Goal: Task Accomplishment & Management: Complete application form

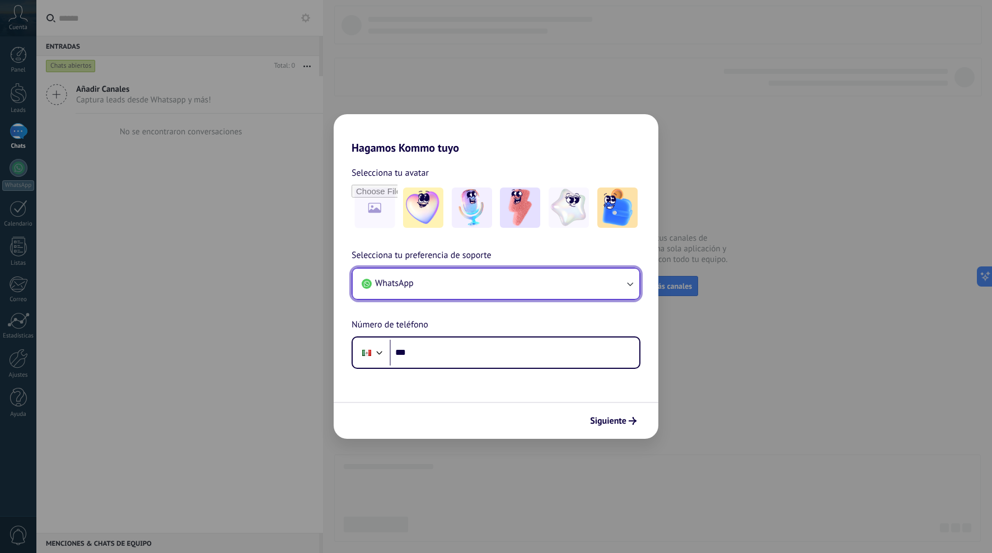
click at [618, 280] on button "WhatsApp" at bounding box center [496, 284] width 286 height 30
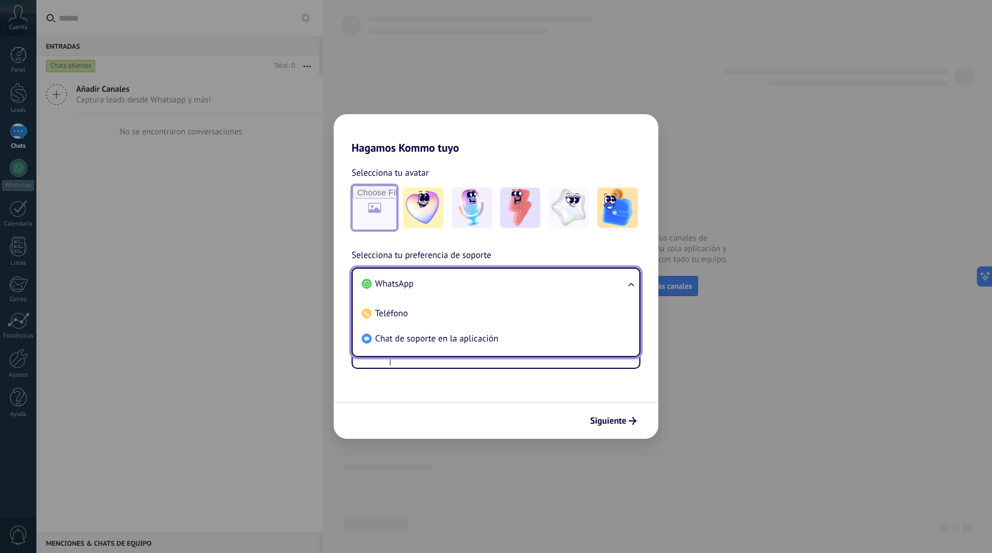
click at [370, 211] on input "file" at bounding box center [375, 208] width 44 height 44
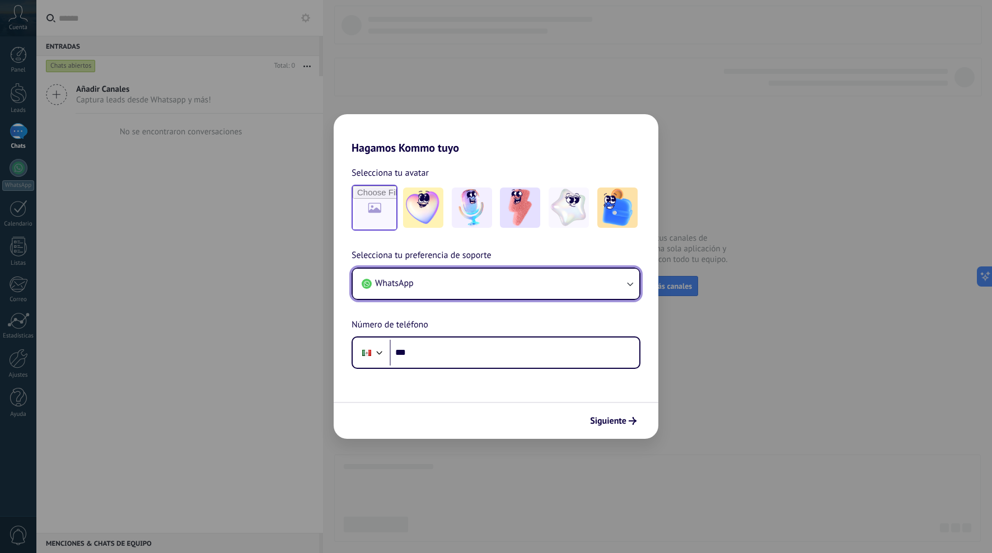
type input "**********"
click at [477, 286] on button "WhatsApp" at bounding box center [496, 284] width 286 height 30
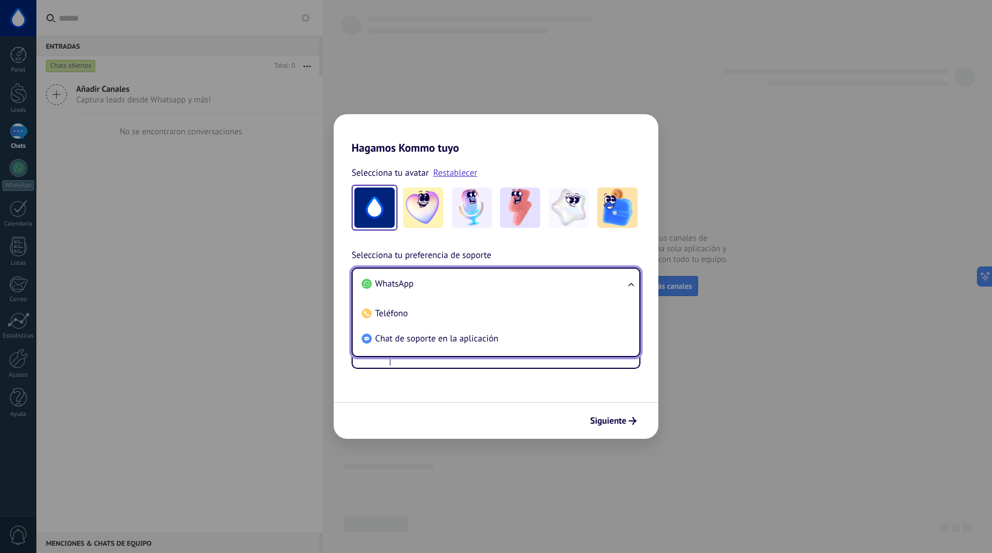
click at [438, 406] on div "Siguiente" at bounding box center [495, 420] width 325 height 37
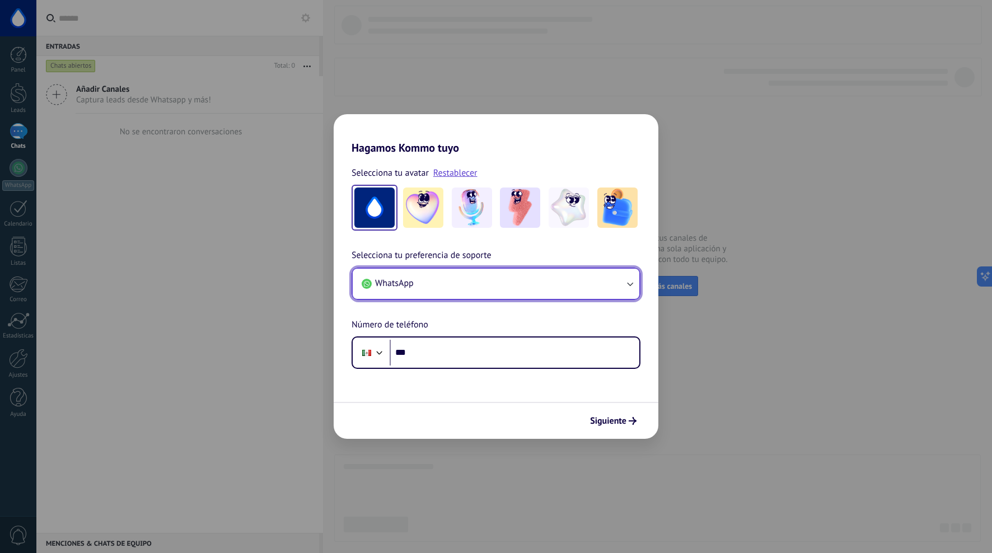
click at [464, 287] on button "WhatsApp" at bounding box center [496, 284] width 286 height 30
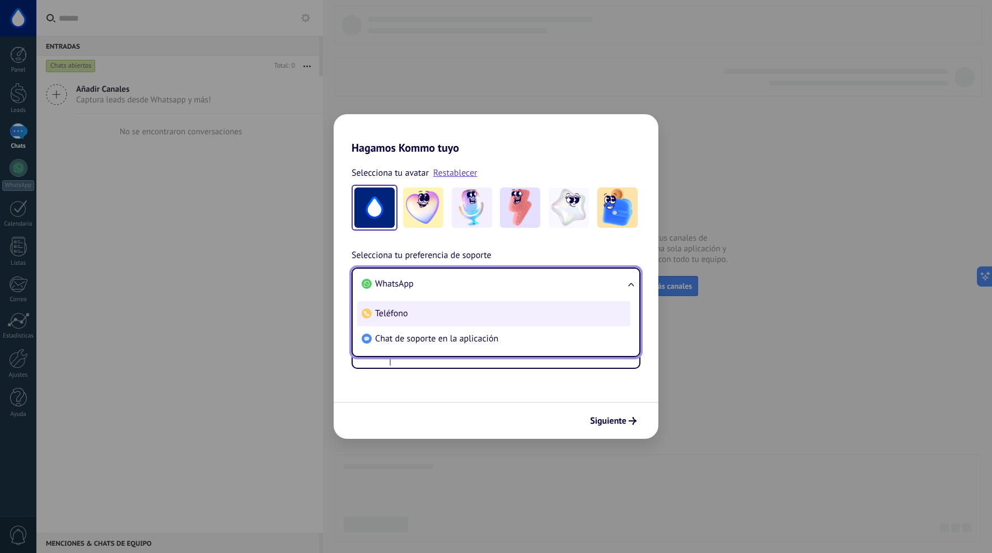
click at [429, 318] on li "Teléfono" at bounding box center [493, 313] width 273 height 25
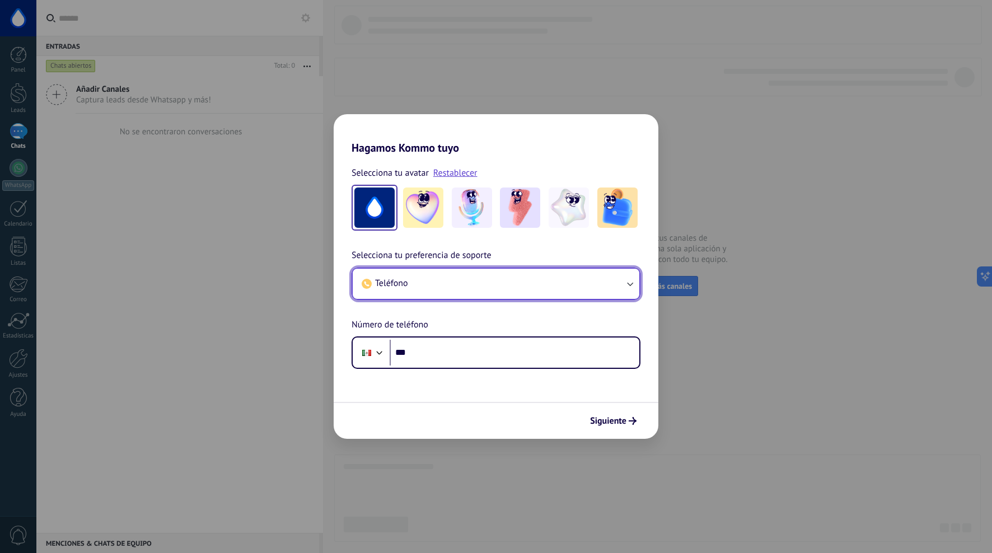
click at [478, 287] on button "Teléfono" at bounding box center [496, 284] width 286 height 30
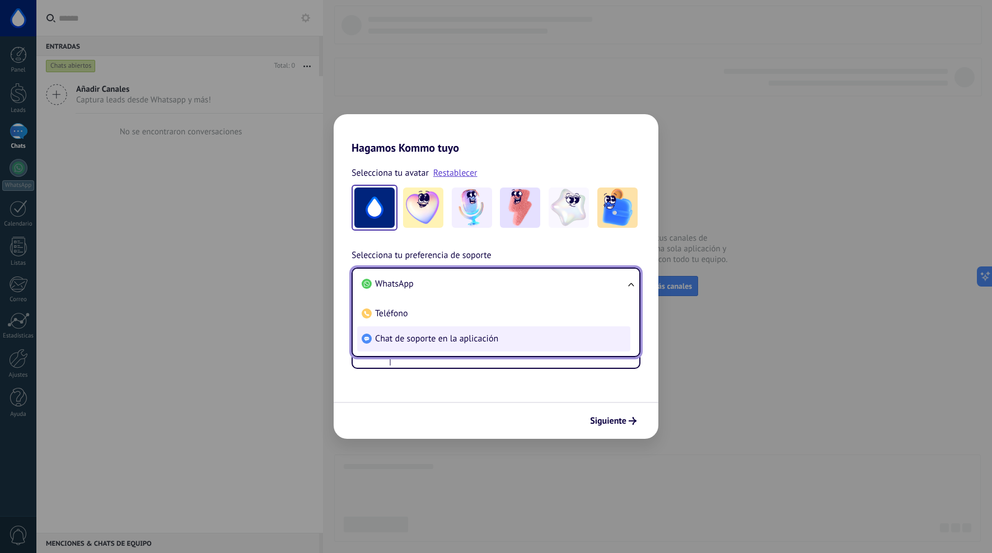
click at [400, 338] on span "Chat de soporte en la aplicación" at bounding box center [436, 338] width 123 height 11
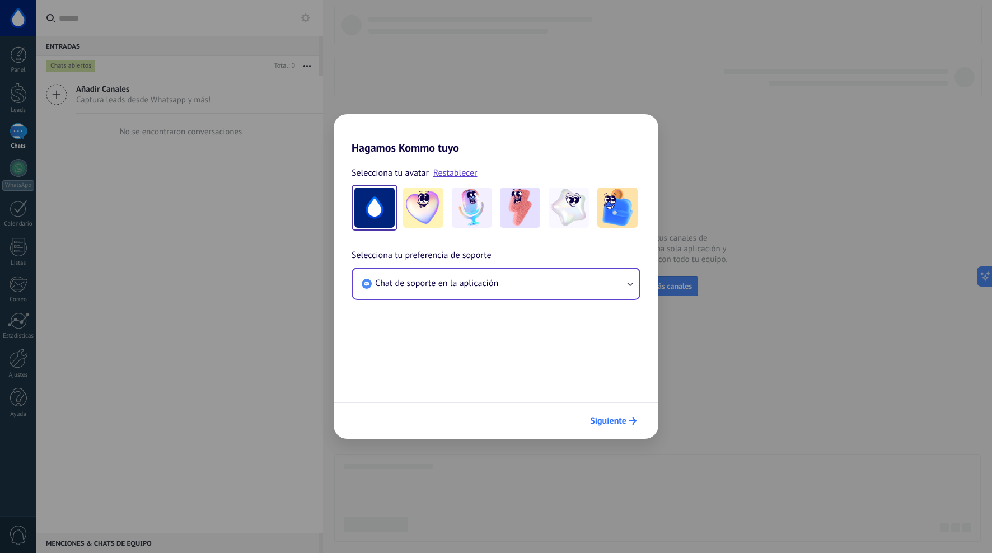
click at [627, 419] on span "Siguiente" at bounding box center [613, 421] width 46 height 8
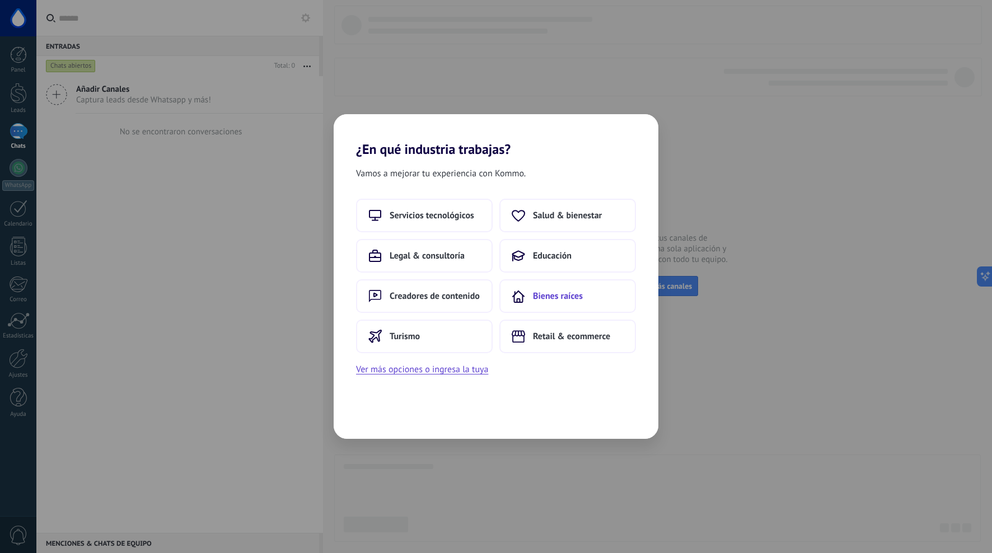
click at [546, 294] on span "Bienes raíces" at bounding box center [558, 295] width 50 height 11
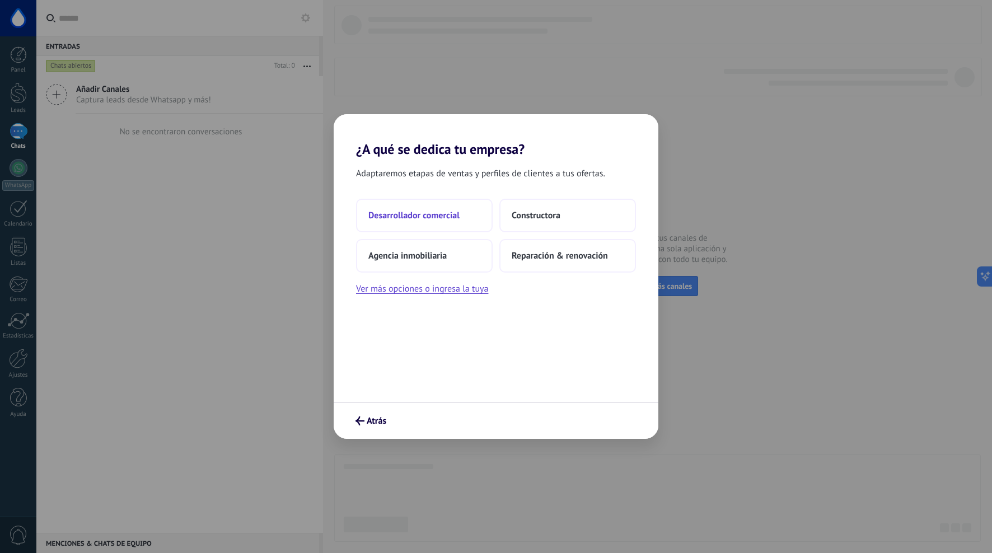
click at [462, 222] on button "Desarrollador comercial" at bounding box center [424, 216] width 137 height 34
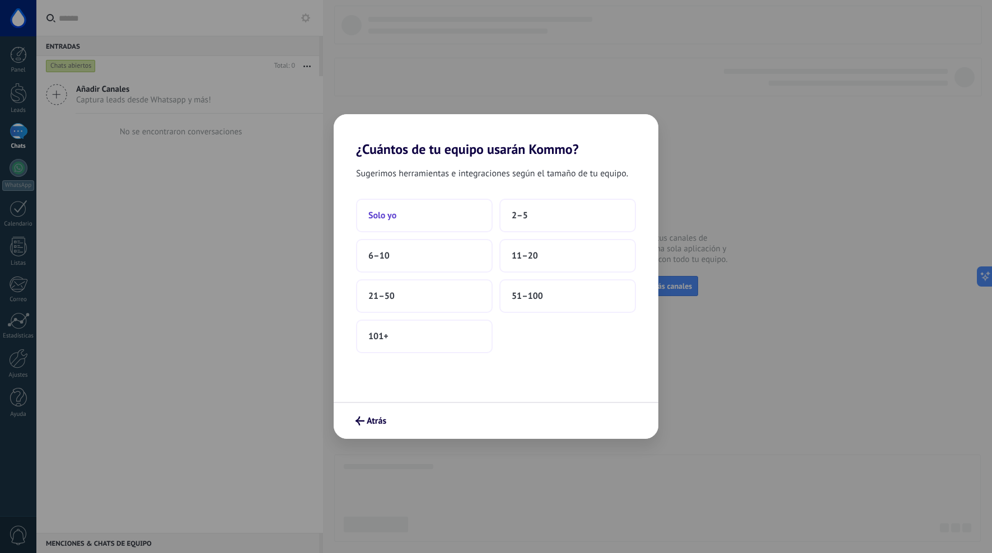
click at [426, 217] on button "Solo yo" at bounding box center [424, 216] width 137 height 34
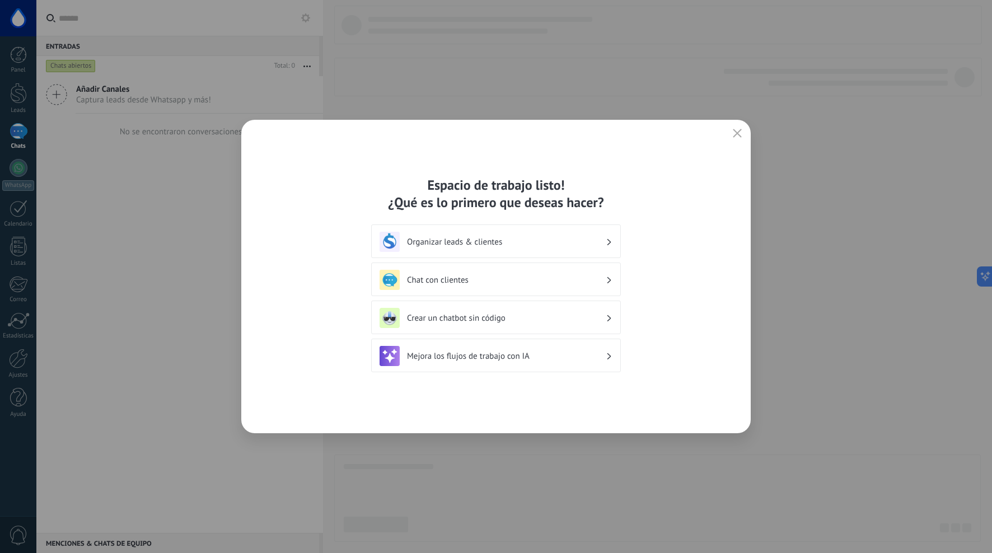
click at [565, 241] on h3 "Organizar leads & clientes" at bounding box center [506, 242] width 199 height 11
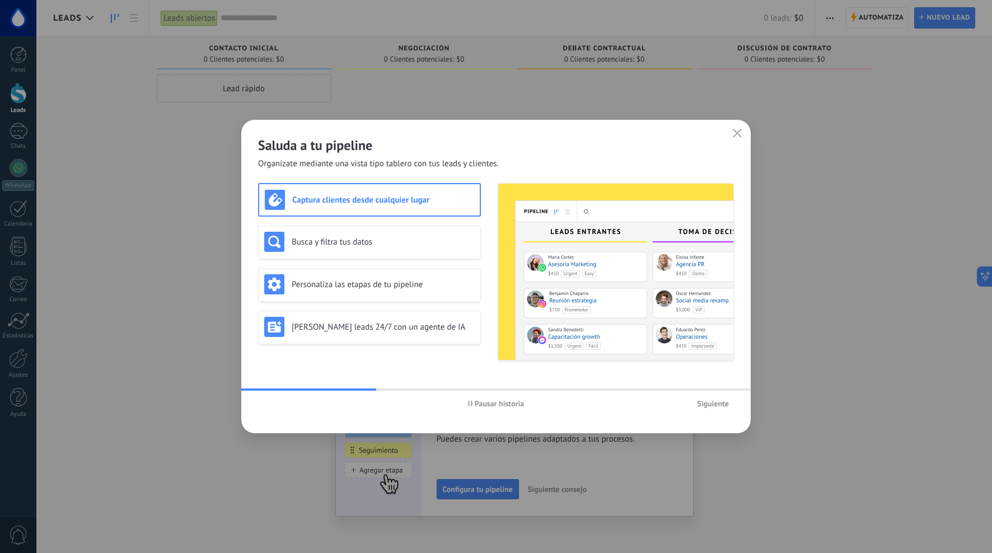
click at [715, 407] on span "Siguiente" at bounding box center [713, 404] width 32 height 8
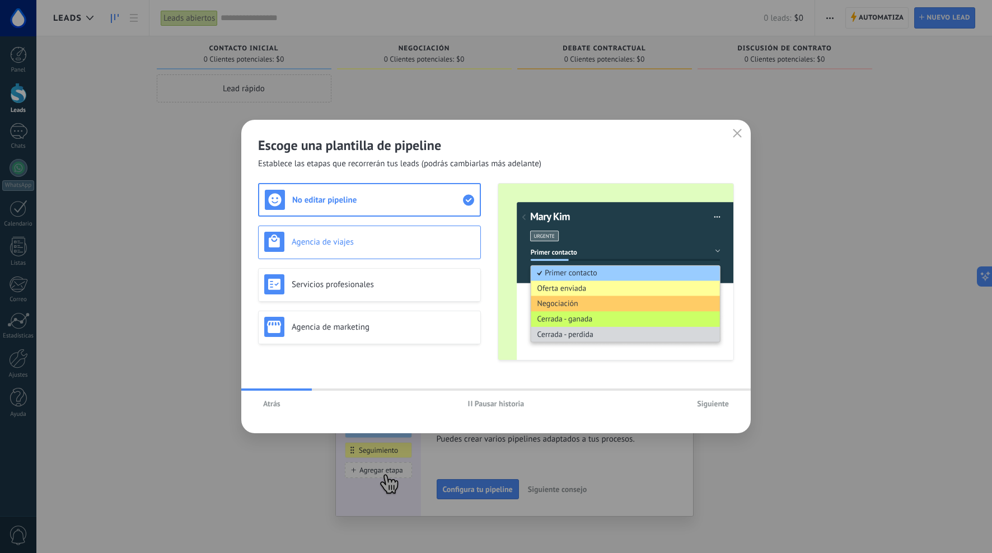
click at [384, 238] on h3 "Agencia de viajes" at bounding box center [383, 242] width 183 height 11
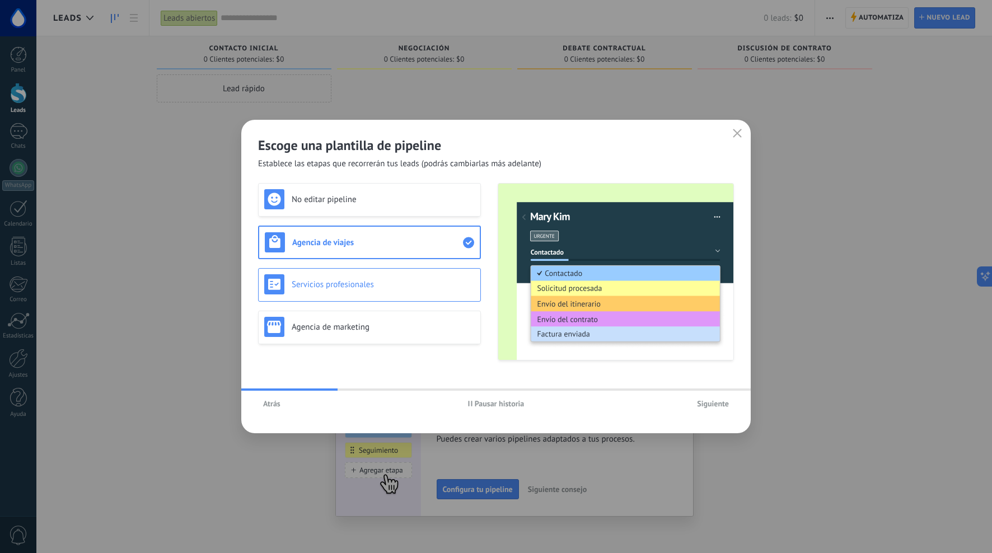
click at [384, 268] on div "Servicios profesionales" at bounding box center [369, 285] width 223 height 34
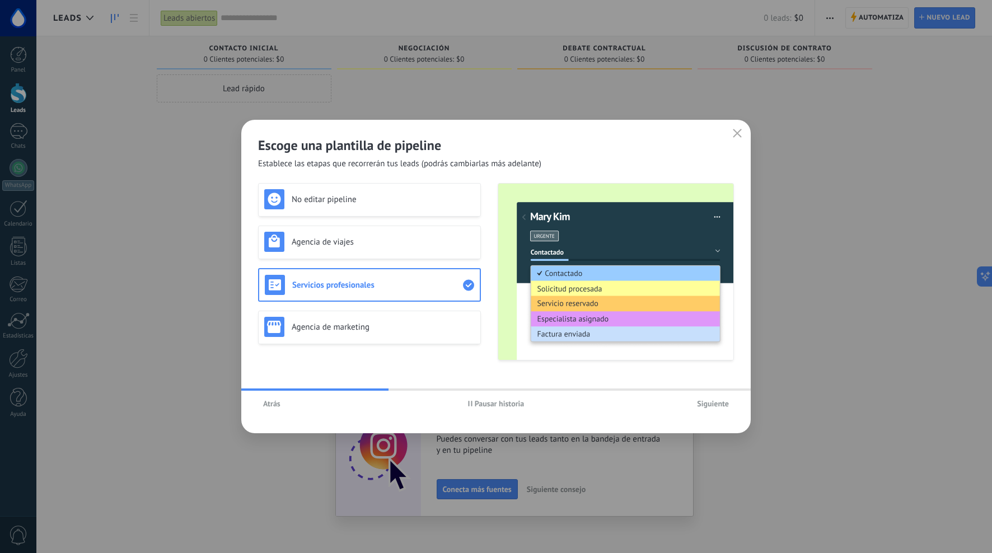
click at [704, 402] on span "Siguiente" at bounding box center [713, 404] width 32 height 8
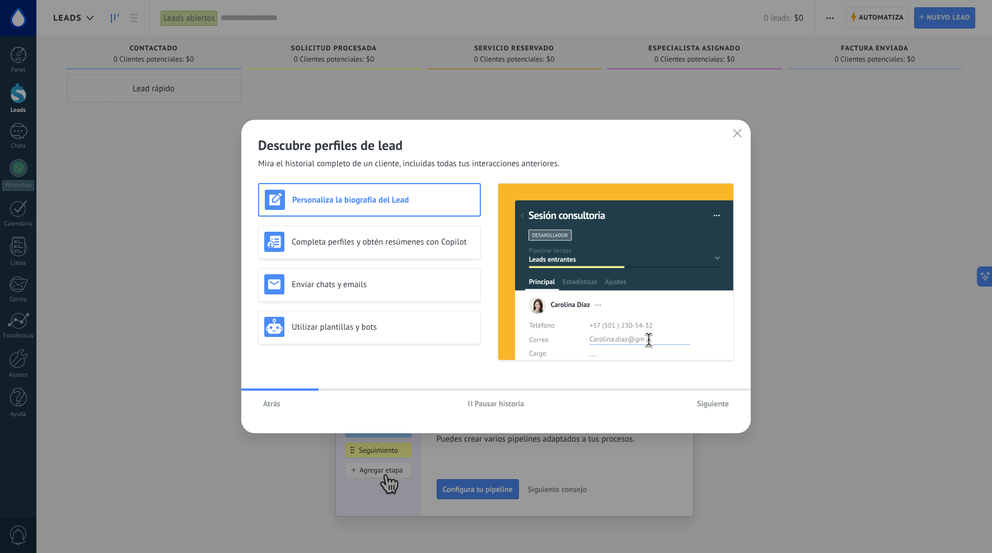
click at [713, 401] on span "Siguiente" at bounding box center [713, 404] width 32 height 8
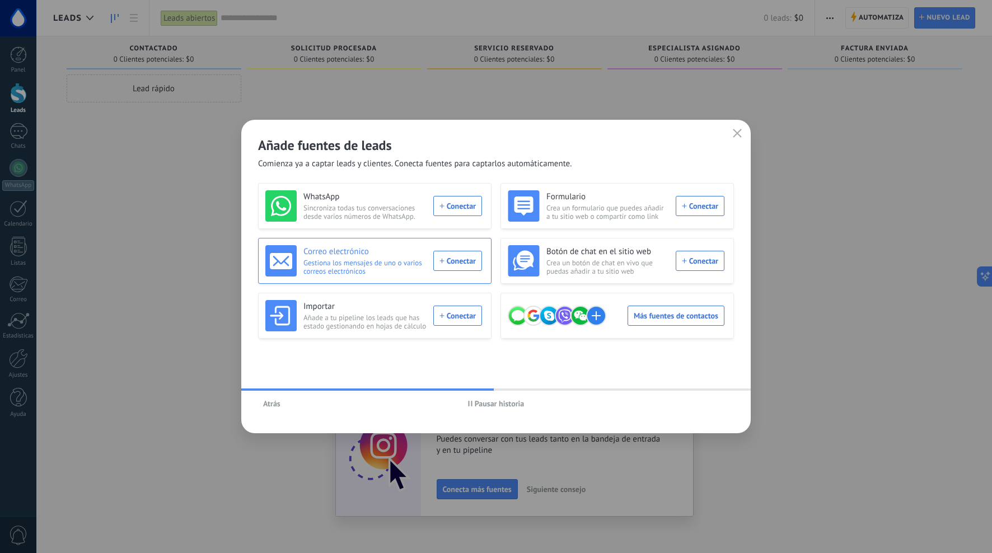
click at [455, 257] on div "Correo electrónico Gestiona los mensajes de uno o varios correos electrónicos C…" at bounding box center [373, 260] width 217 height 31
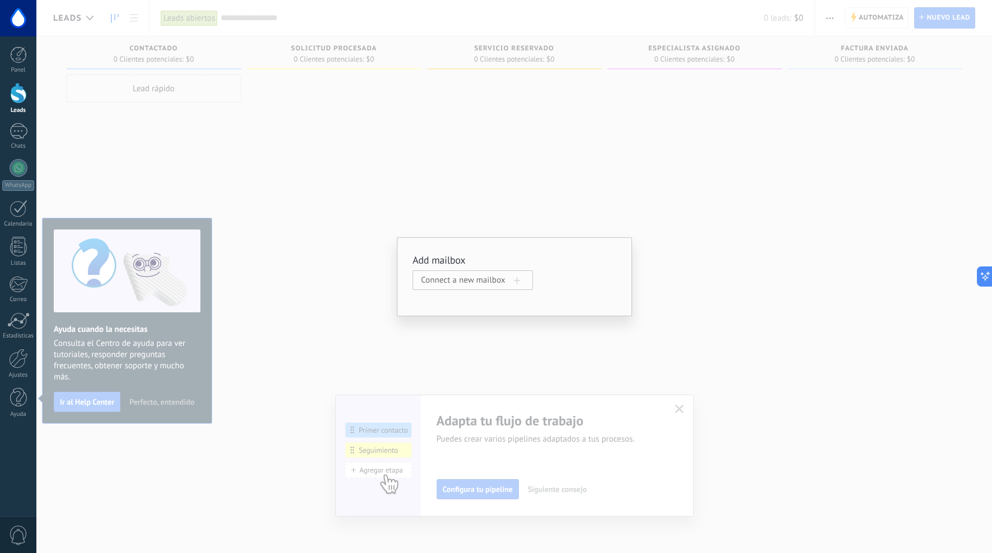
click at [495, 280] on span "Connect a new mailbox" at bounding box center [467, 280] width 93 height 11
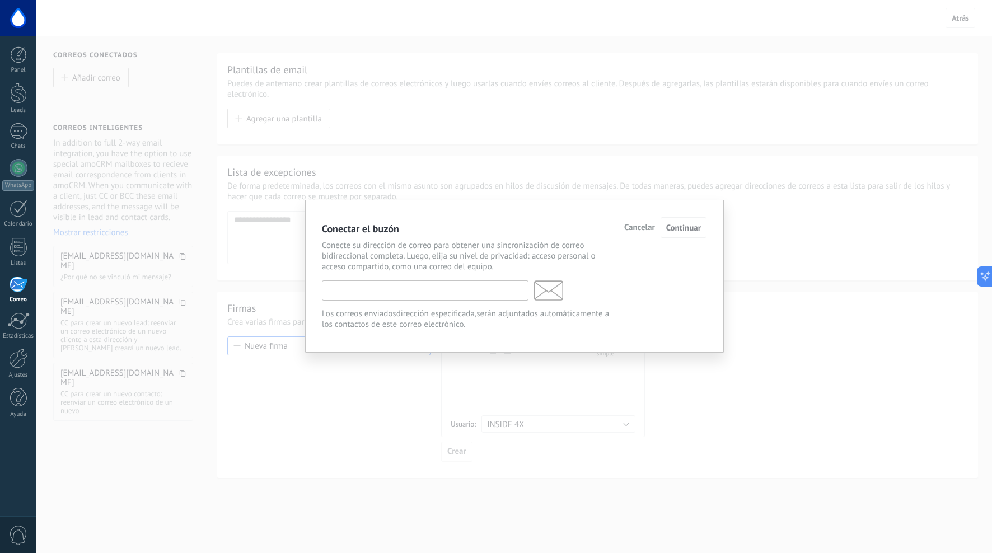
click at [427, 289] on input "text" at bounding box center [425, 290] width 206 height 20
paste input "**********"
type input "**********"
click at [670, 231] on span "Continuar" at bounding box center [683, 228] width 35 height 11
click at [676, 232] on span "Continuar" at bounding box center [683, 228] width 35 height 11
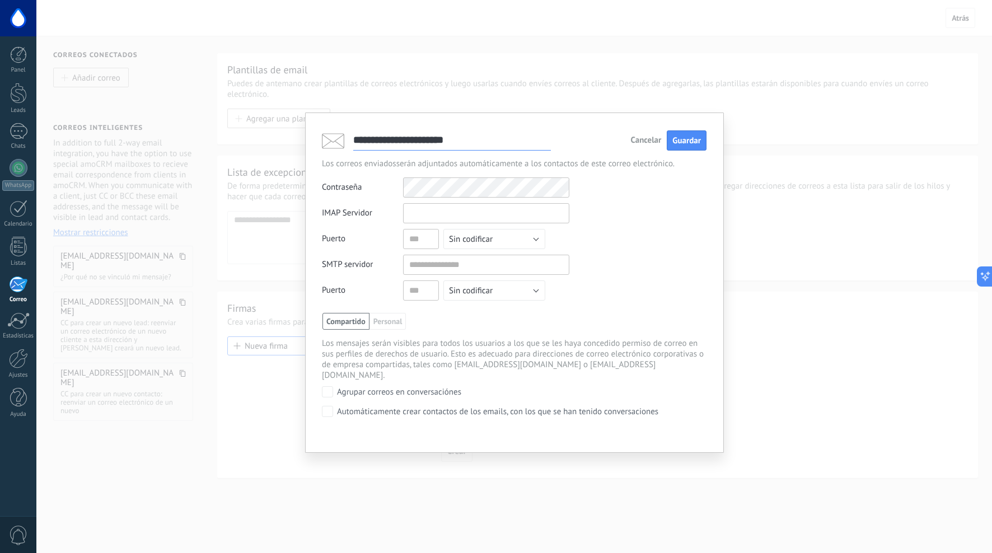
click at [487, 215] on input "text" at bounding box center [486, 213] width 166 height 20
paste input "**********"
type input "**********"
click at [676, 141] on span "Guardar" at bounding box center [686, 140] width 29 height 11
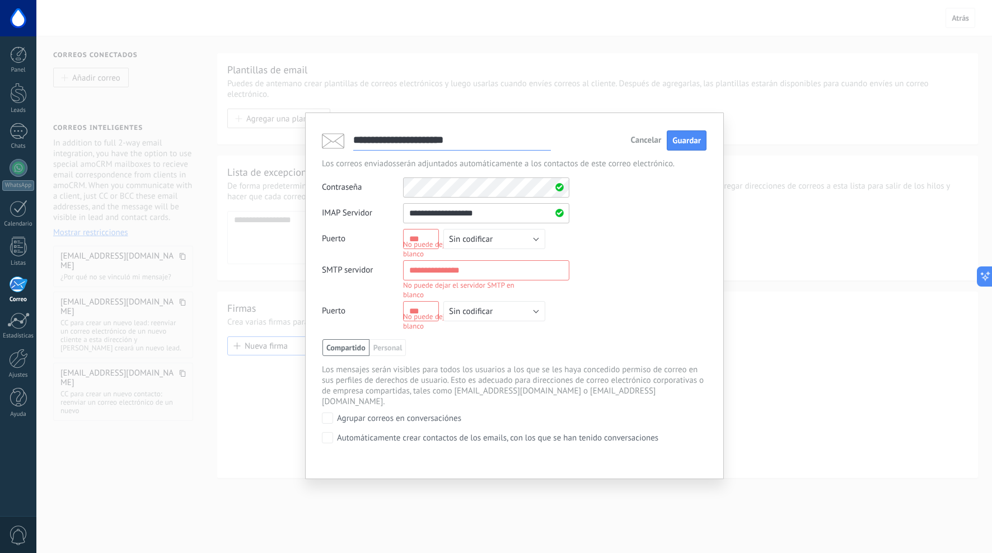
click at [429, 234] on input "text" at bounding box center [421, 239] width 36 height 20
type input "***"
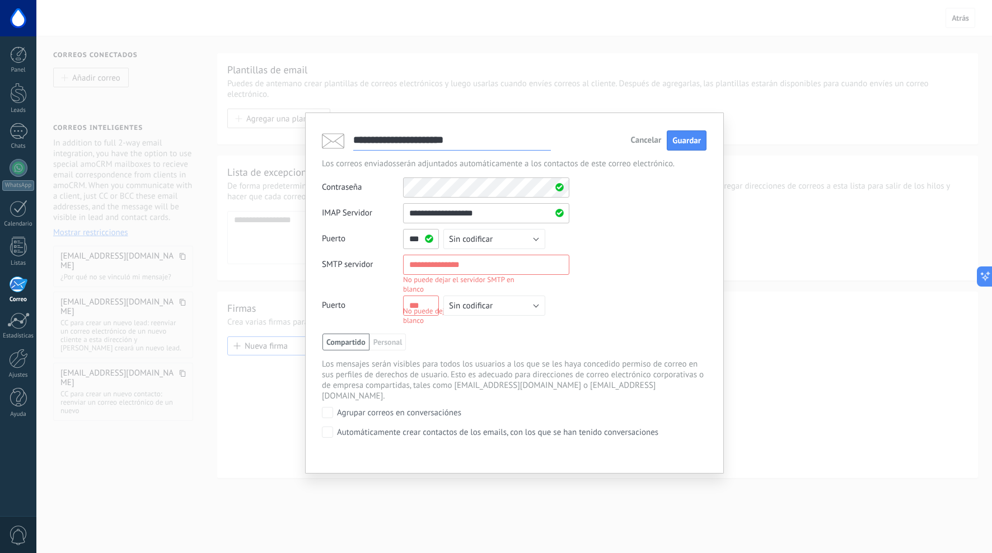
click at [412, 303] on input "text" at bounding box center [421, 305] width 36 height 20
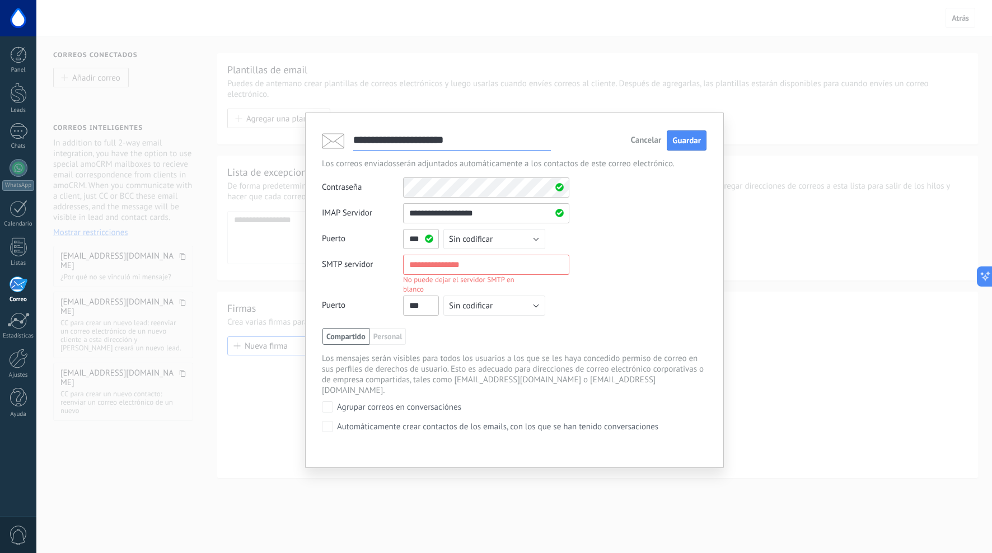
type input "***"
click at [468, 262] on input "text" at bounding box center [486, 265] width 166 height 20
paste input "**********"
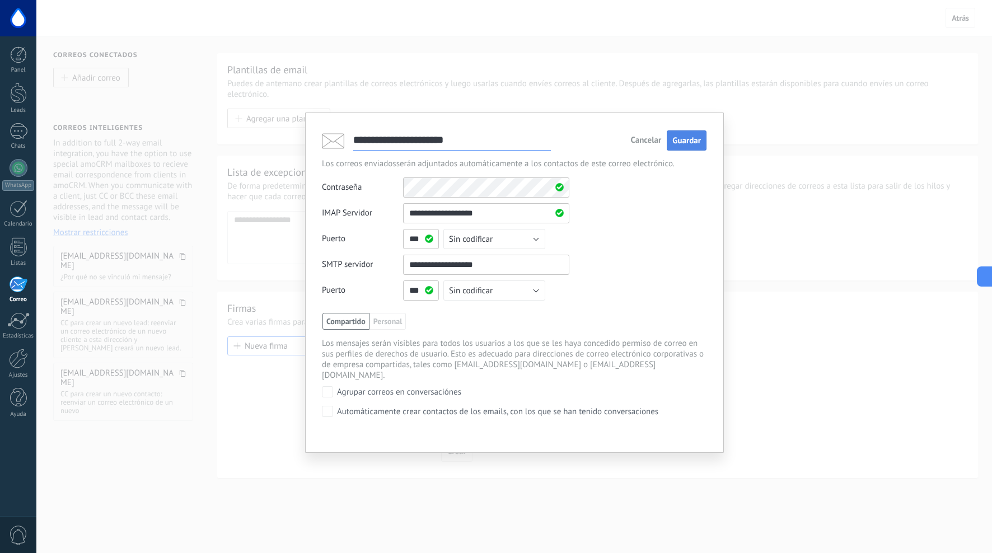
type input "**********"
click at [689, 143] on span "Guardar" at bounding box center [686, 140] width 29 height 11
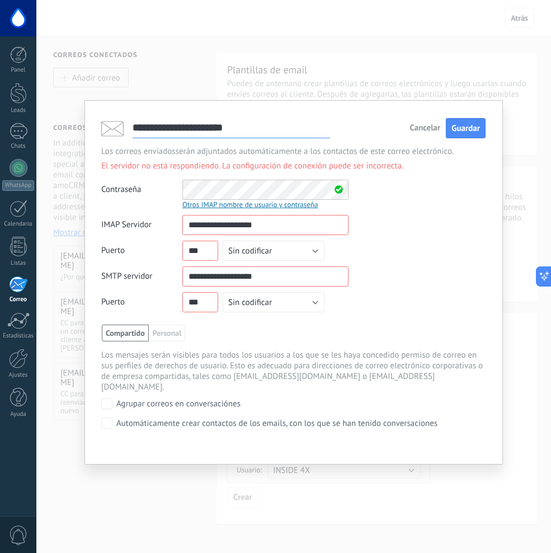
drag, startPoint x: 278, startPoint y: 227, endPoint x: 116, endPoint y: 227, distance: 161.7
click at [117, 227] on div "**********" at bounding box center [224, 225] width 247 height 20
click at [255, 250] on span "Sin codificar" at bounding box center [250, 251] width 44 height 11
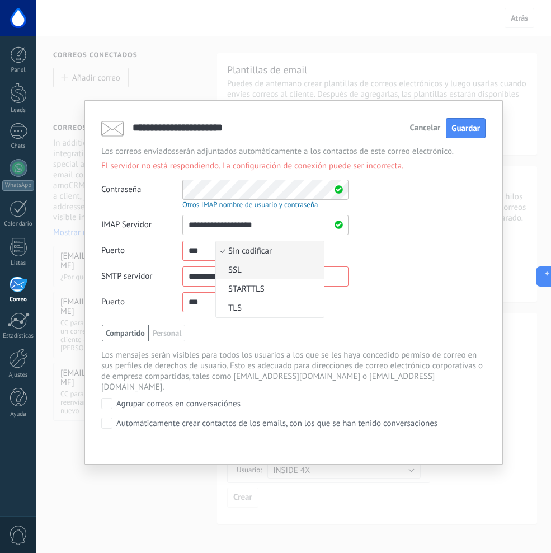
click at [255, 269] on span "SSL" at bounding box center [268, 270] width 105 height 11
click at [255, 300] on span "Sin codificar" at bounding box center [250, 302] width 44 height 11
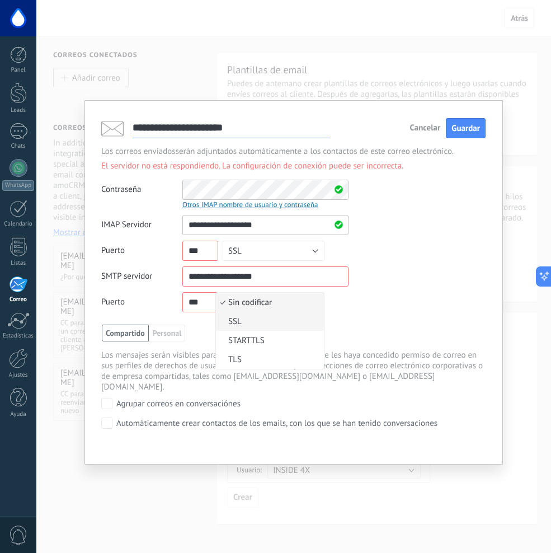
click at [251, 324] on span "SSL" at bounding box center [268, 321] width 105 height 11
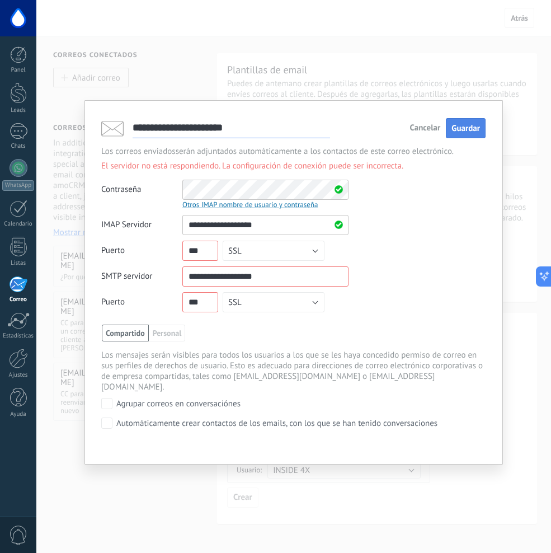
click at [469, 128] on span "Guardar" at bounding box center [466, 128] width 29 height 11
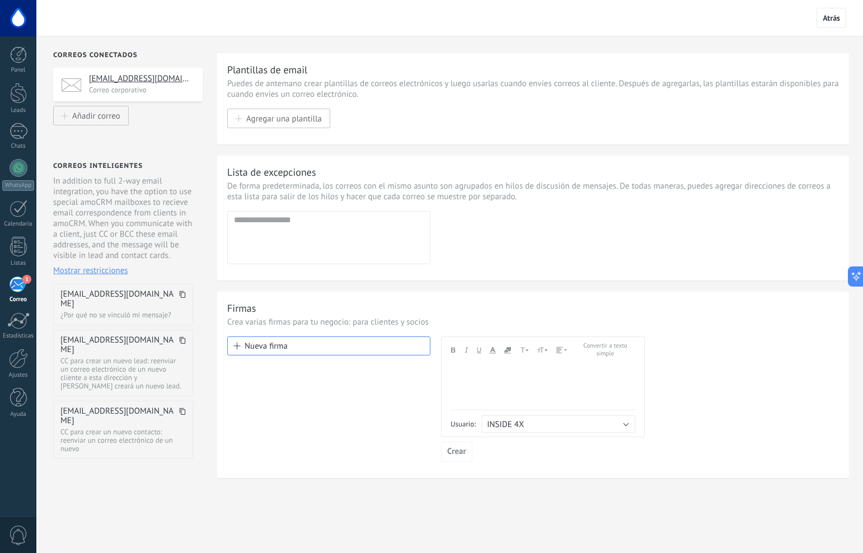
click at [368, 414] on div "Nueva firma" at bounding box center [328, 398] width 203 height 125
click at [259, 408] on div "Nueva firma" at bounding box center [328, 398] width 203 height 125
click at [285, 349] on button "Nueva firma" at bounding box center [328, 345] width 203 height 19
click at [508, 376] on div at bounding box center [542, 386] width 185 height 46
click at [531, 395] on div at bounding box center [542, 386] width 185 height 46
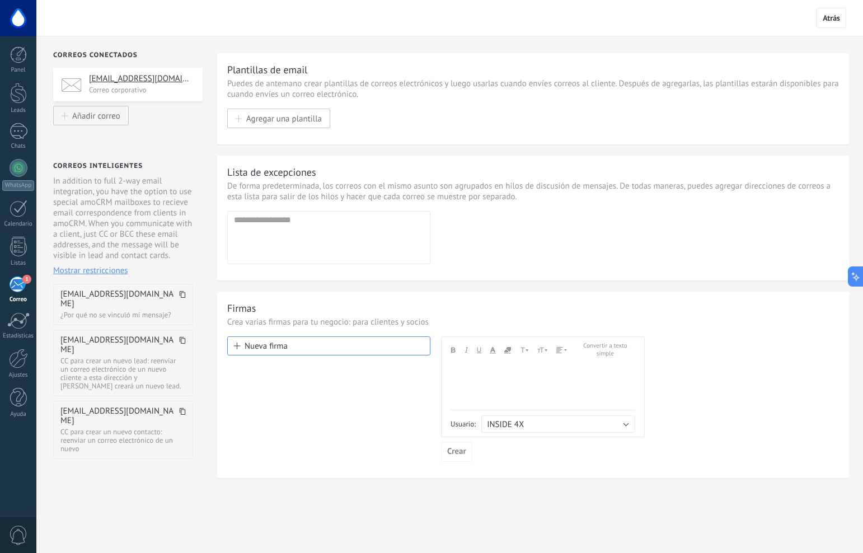
click at [354, 385] on div "Nueva firma" at bounding box center [328, 398] width 203 height 125
click at [274, 120] on span "Agregar una plantilla" at bounding box center [284, 119] width 76 height 10
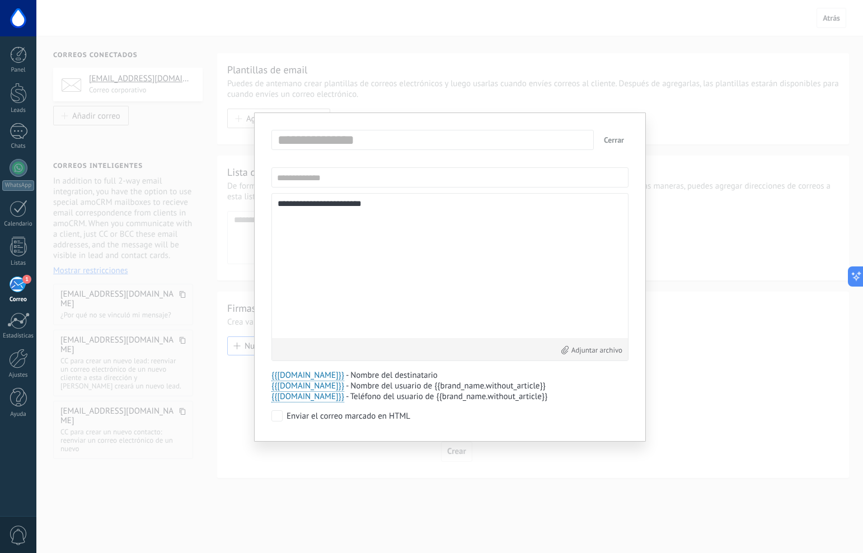
click at [347, 233] on textarea "**********" at bounding box center [450, 265] width 345 height 133
click at [615, 139] on button "Cerrar" at bounding box center [613, 140] width 29 height 20
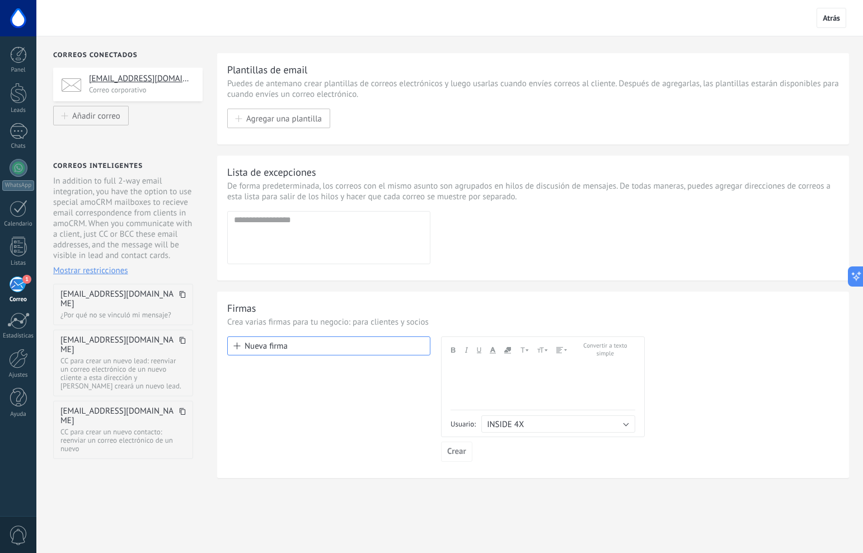
click at [307, 173] on div "Lista de excepciones" at bounding box center [271, 172] width 89 height 13
click at [15, 292] on div "1" at bounding box center [18, 284] width 18 height 17
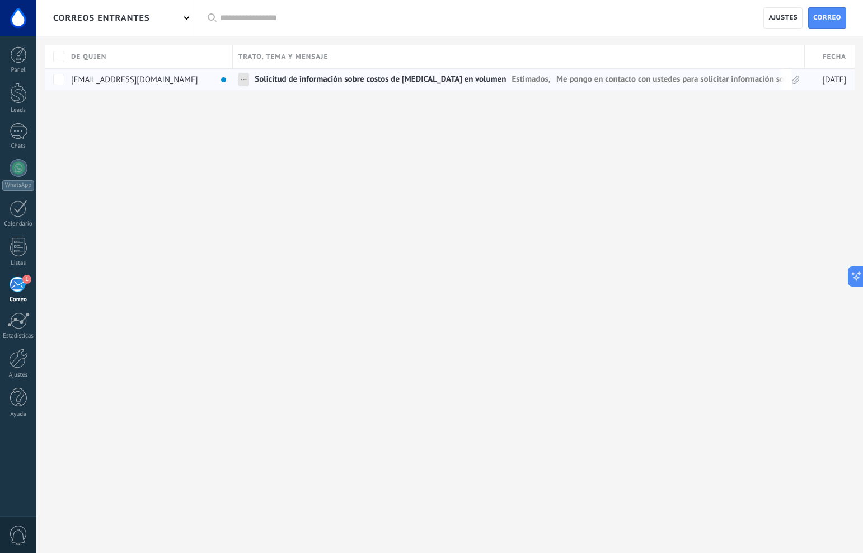
click at [412, 82] on span "Solicitud de información sobre costos de [MEDICAL_DATA] en volumen" at bounding box center [380, 82] width 251 height 16
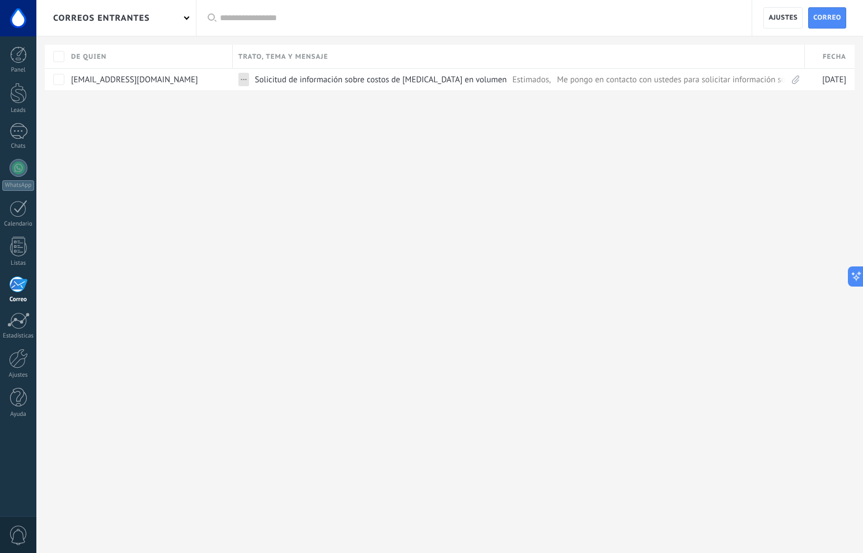
click at [210, 186] on div "correos entrantes Aplicar Todas correos No leído Leído Correos con automatizaci…" at bounding box center [449, 276] width 826 height 553
click at [18, 58] on div at bounding box center [18, 54] width 17 height 17
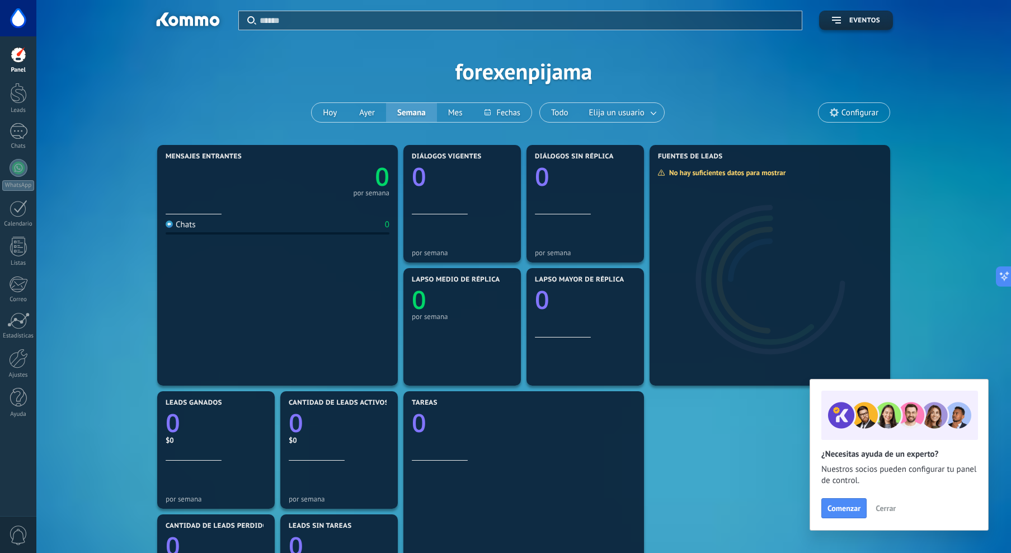
click at [18, 59] on div at bounding box center [18, 54] width 17 height 17
click at [14, 95] on div at bounding box center [18, 93] width 17 height 21
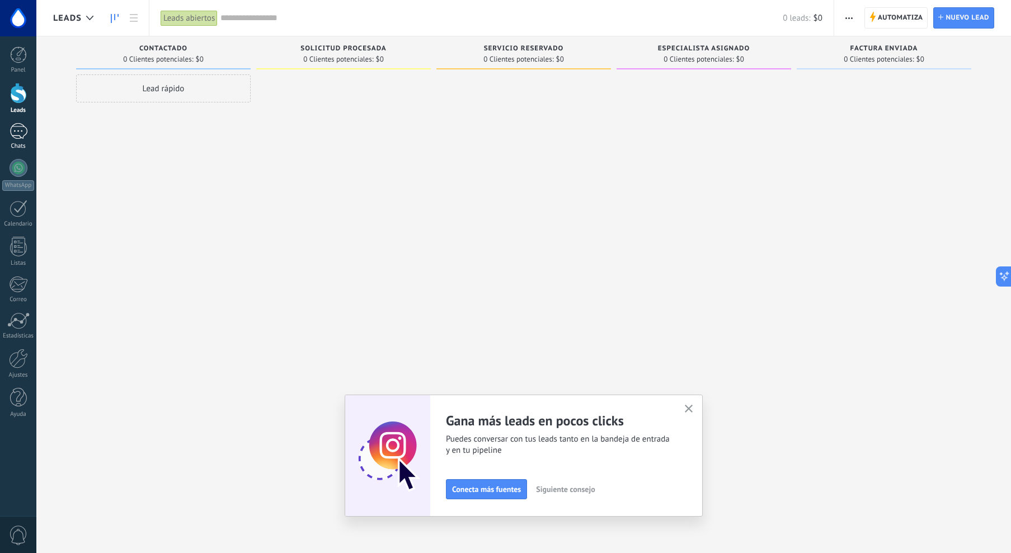
click at [20, 129] on div at bounding box center [19, 131] width 18 height 16
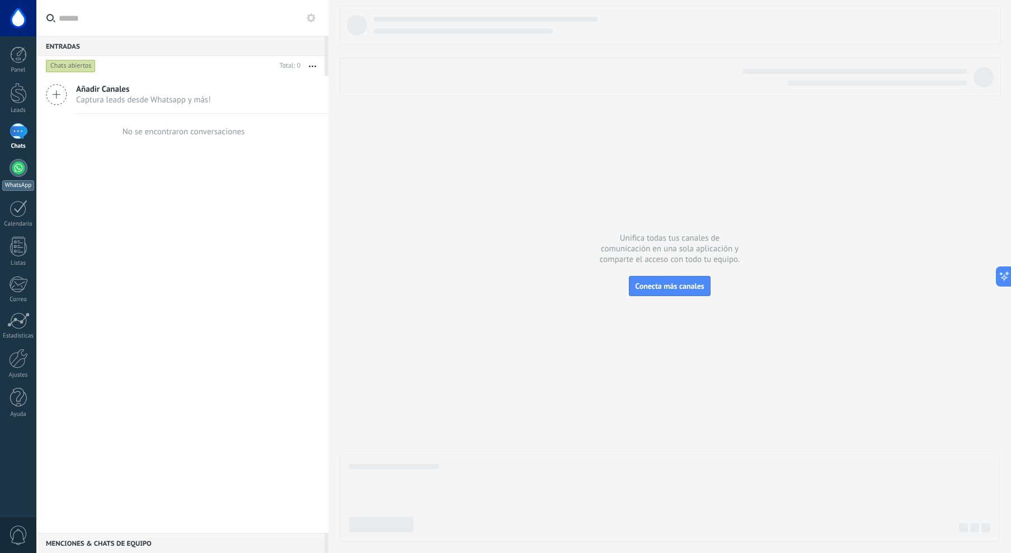
click at [18, 175] on div at bounding box center [19, 168] width 18 height 18
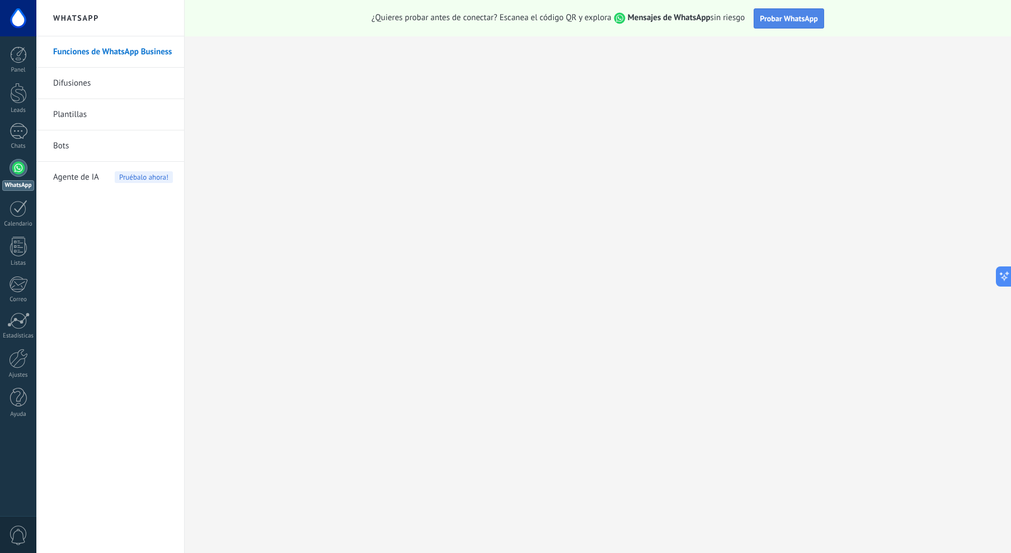
click at [772, 19] on span "Probar WhatsApp" at bounding box center [789, 18] width 58 height 10
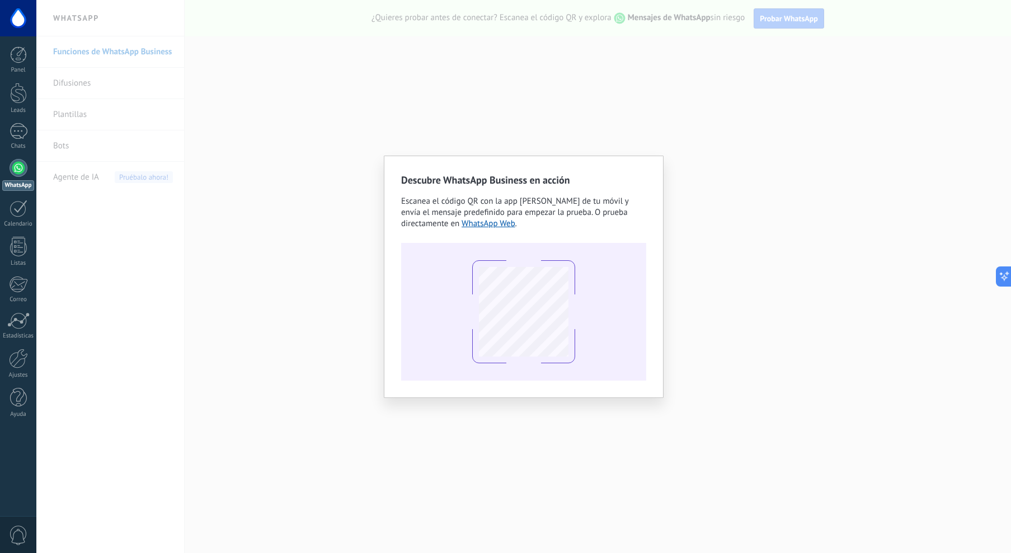
click at [231, 260] on div "Descubre WhatsApp Business en acción Escanea el código QR con la app [PERSON_NA…" at bounding box center [523, 276] width 975 height 553
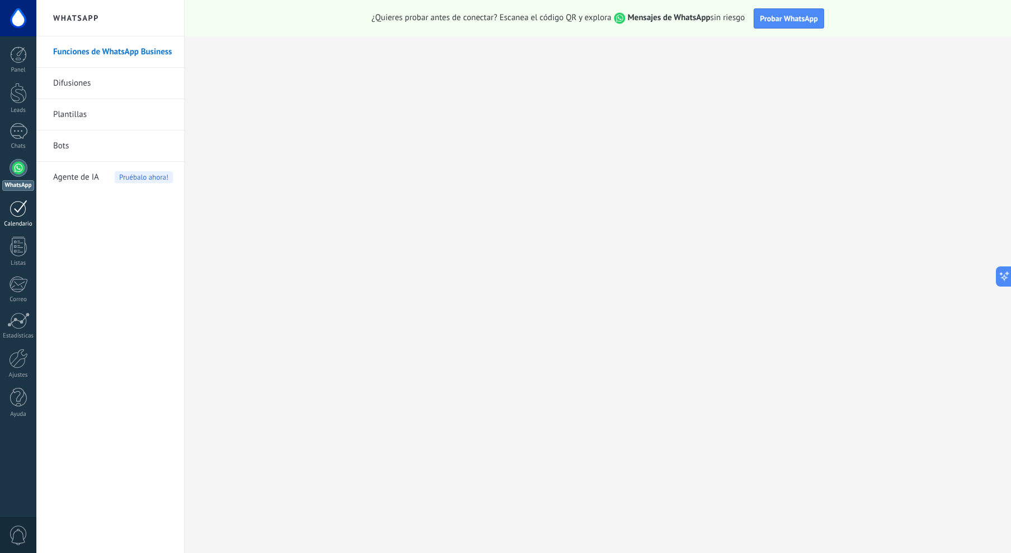
click at [17, 211] on div at bounding box center [19, 208] width 18 height 17
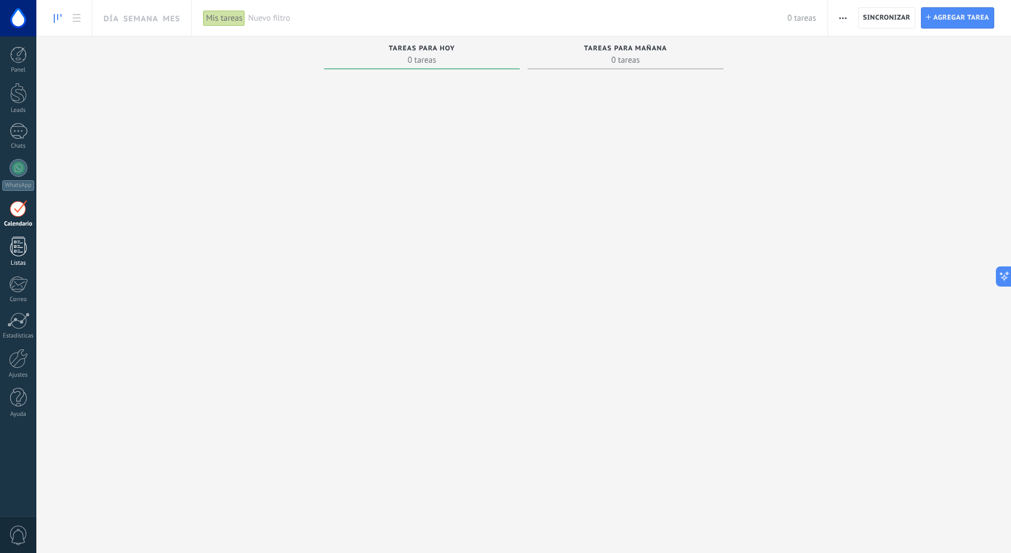
click at [22, 242] on div at bounding box center [18, 247] width 17 height 20
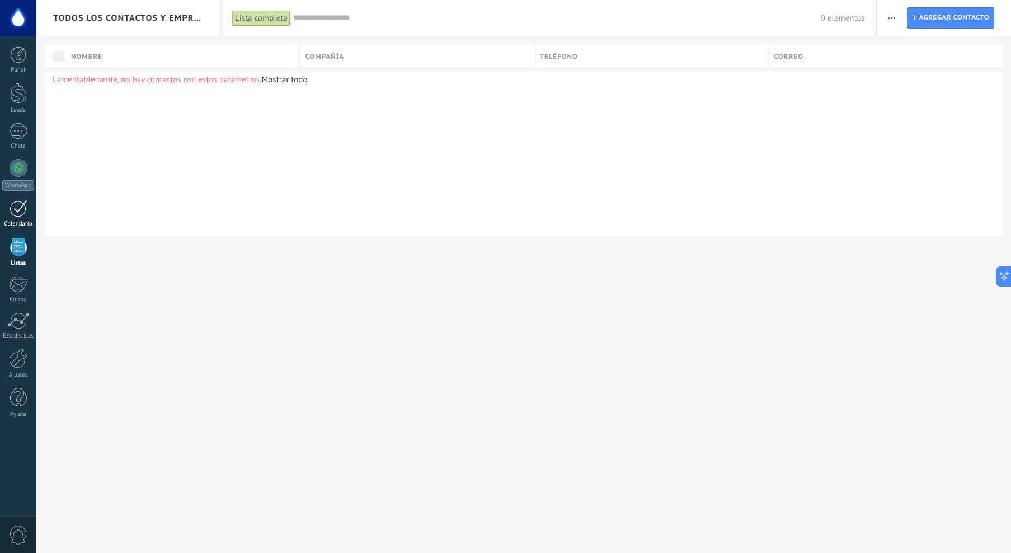
click at [21, 210] on div at bounding box center [19, 208] width 18 height 17
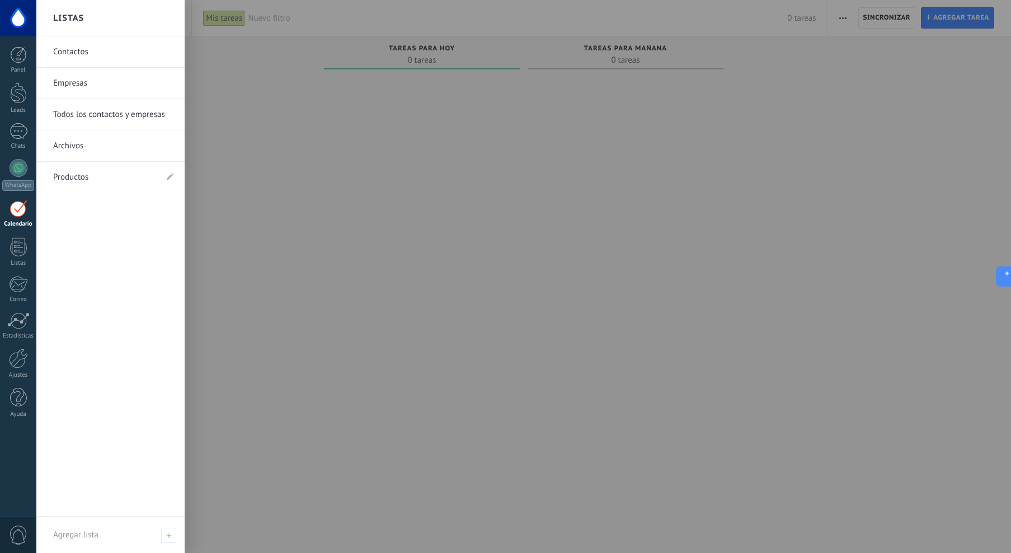
click at [18, 251] on div at bounding box center [18, 247] width 17 height 20
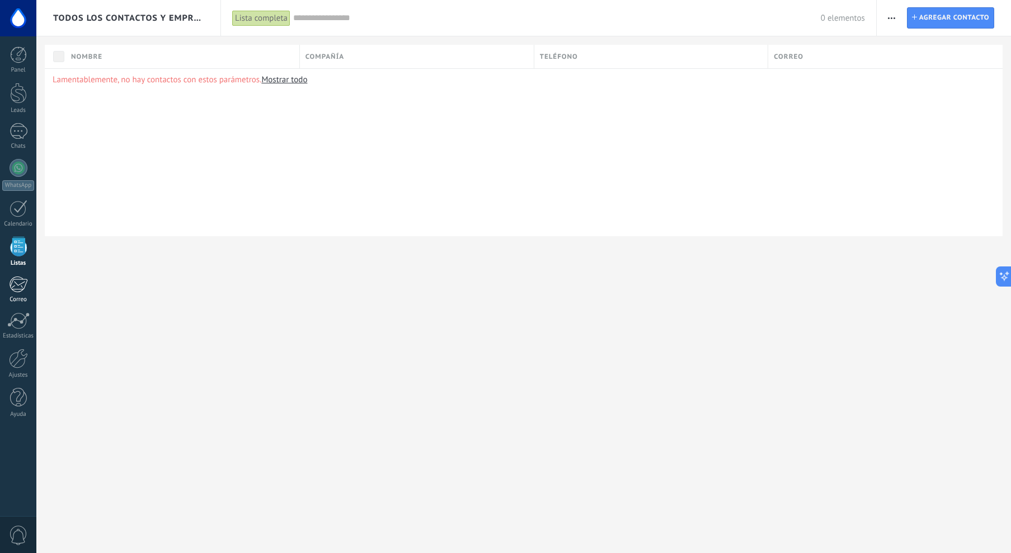
click at [16, 285] on div "1" at bounding box center [18, 284] width 18 height 17
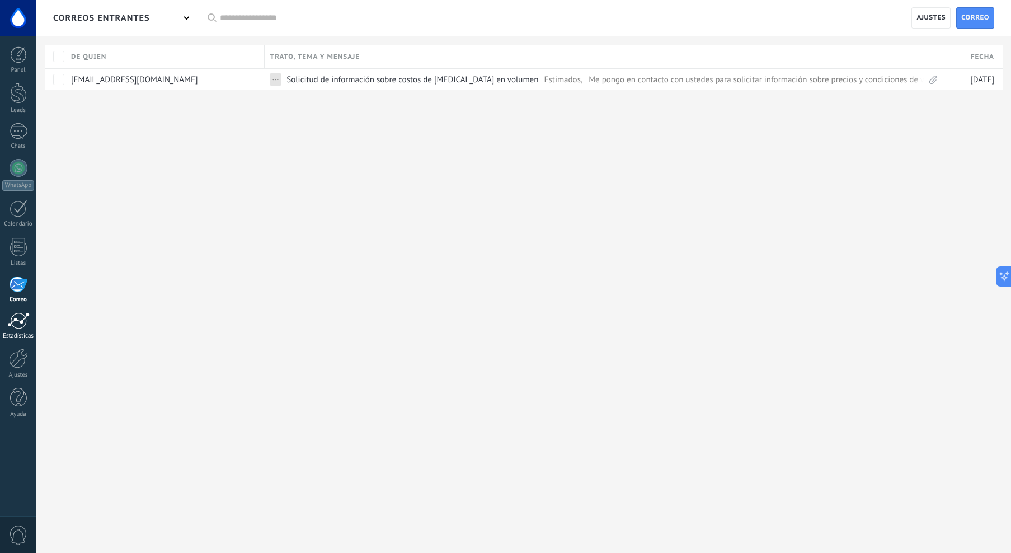
click at [17, 321] on div at bounding box center [18, 320] width 22 height 17
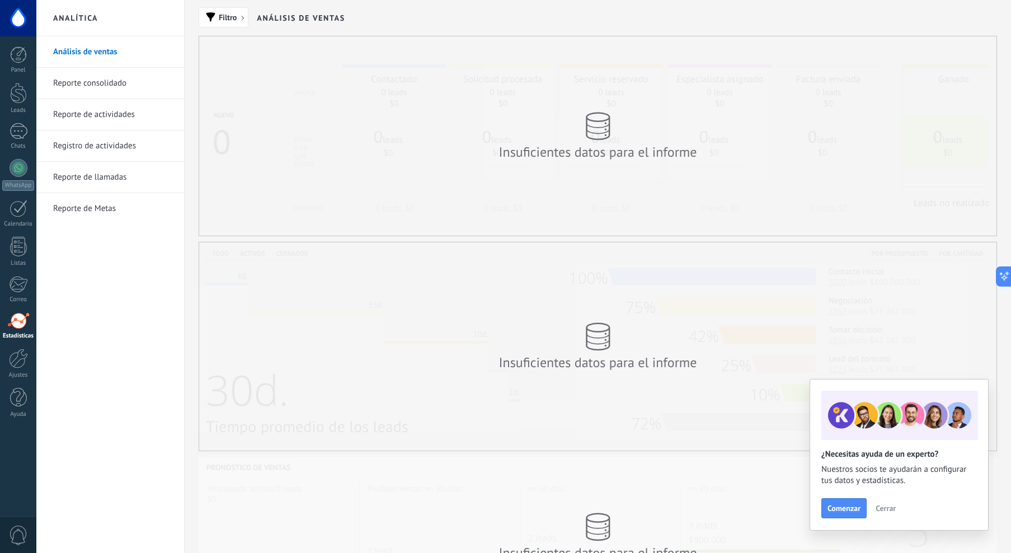
click at [109, 81] on link "Reporte consolidado" at bounding box center [113, 83] width 120 height 31
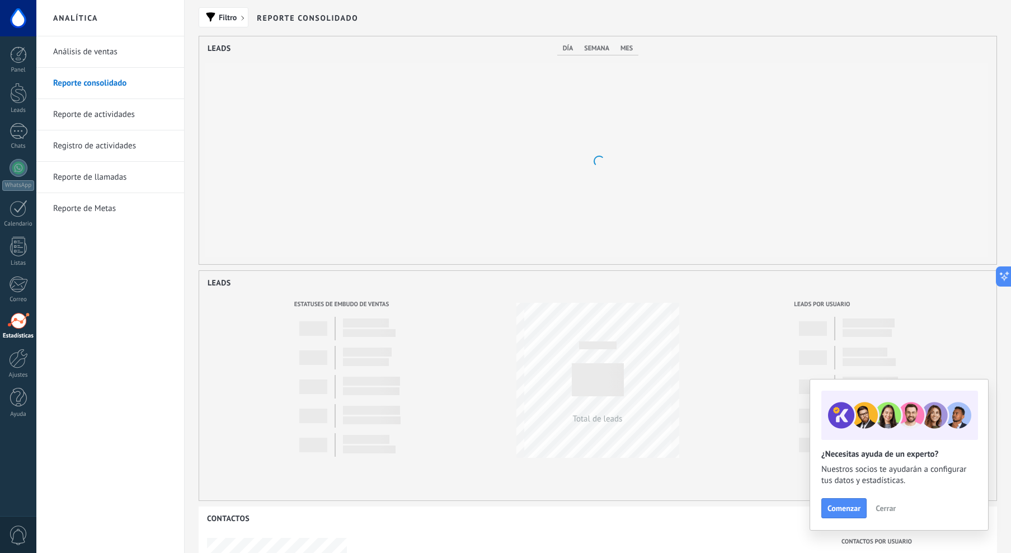
scroll to position [228, 797]
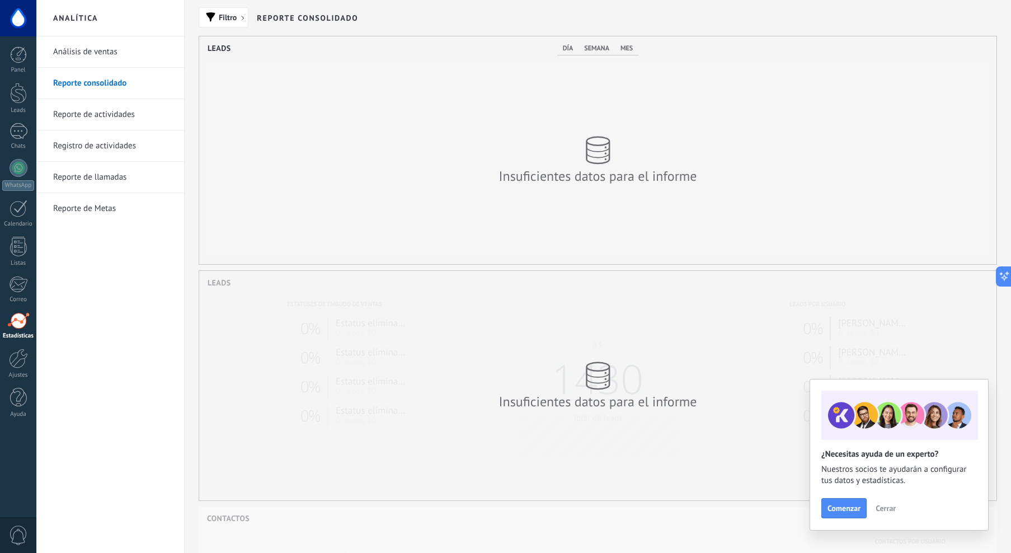
click at [113, 115] on link "Reporte de actividades" at bounding box center [113, 114] width 120 height 31
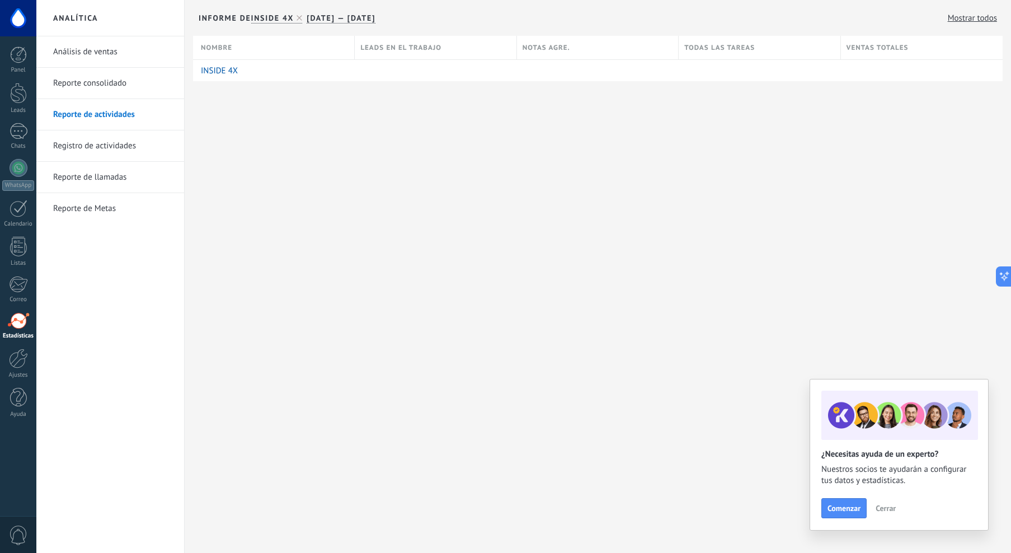
click at [116, 138] on link "Registro de actividades" at bounding box center [113, 145] width 120 height 31
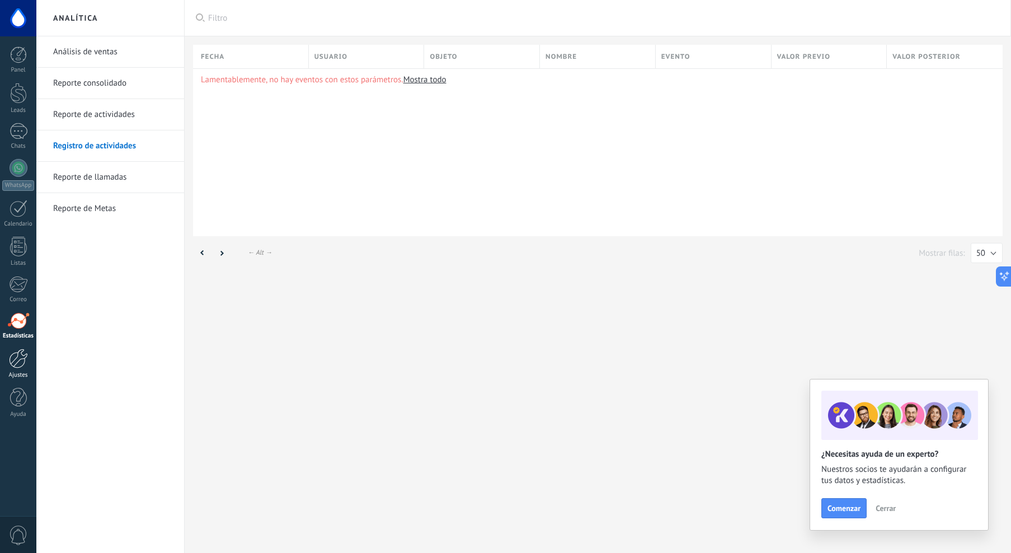
click at [21, 361] on div at bounding box center [18, 359] width 19 height 20
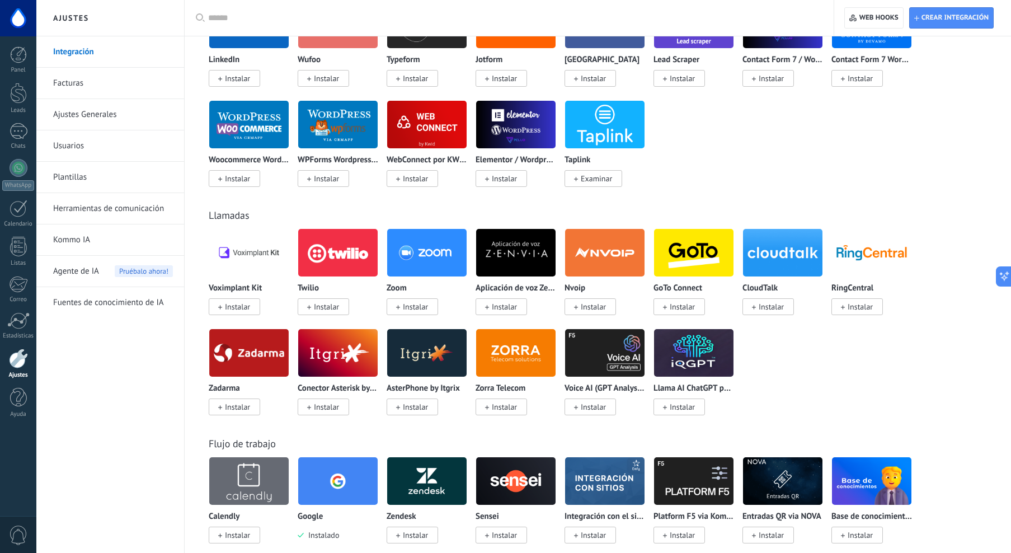
scroll to position [898, 0]
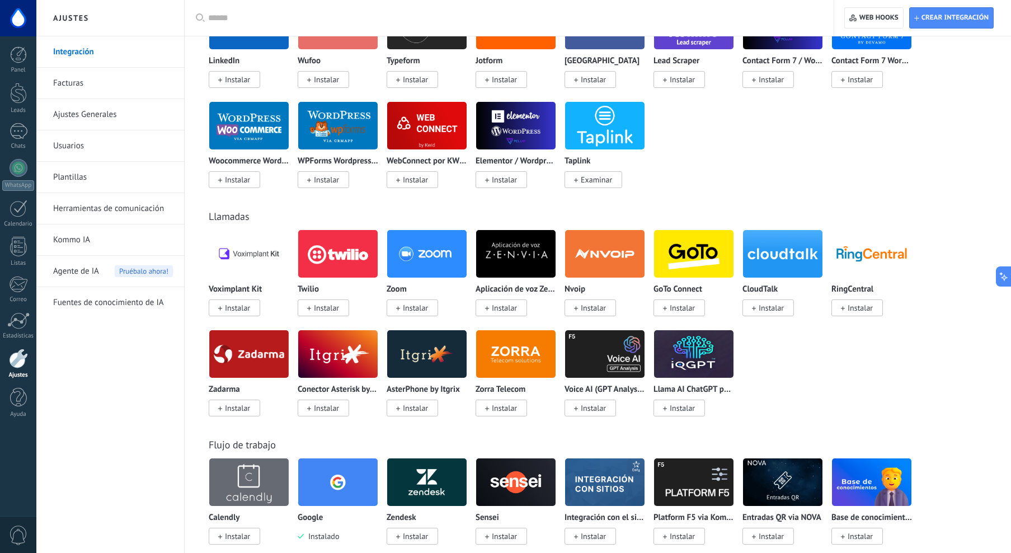
click at [241, 250] on img at bounding box center [248, 254] width 79 height 54
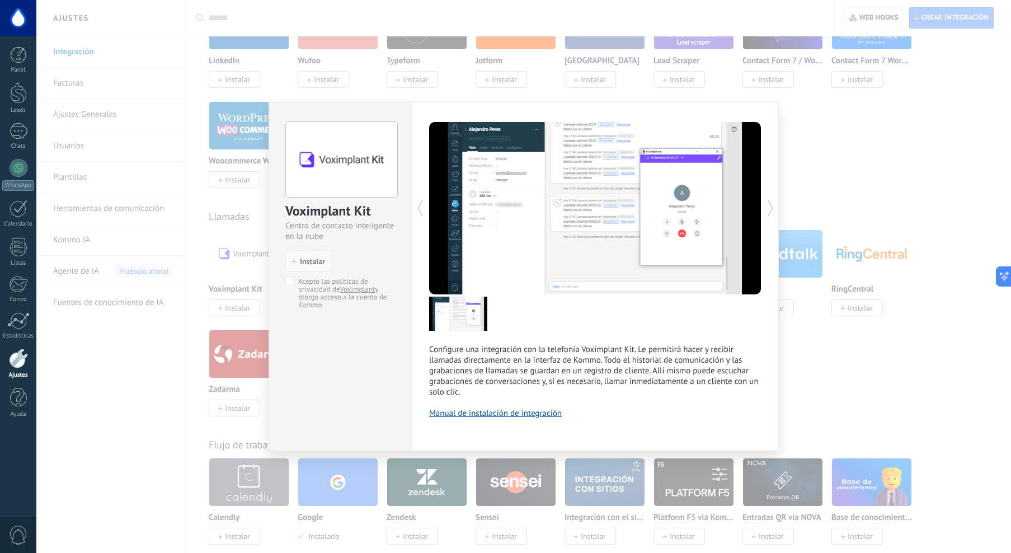
click at [333, 162] on img at bounding box center [341, 160] width 111 height 76
click at [859, 192] on div "Voximplant Kit Centro de contacto inteligente en la nube install Instalar Acept…" at bounding box center [523, 276] width 975 height 553
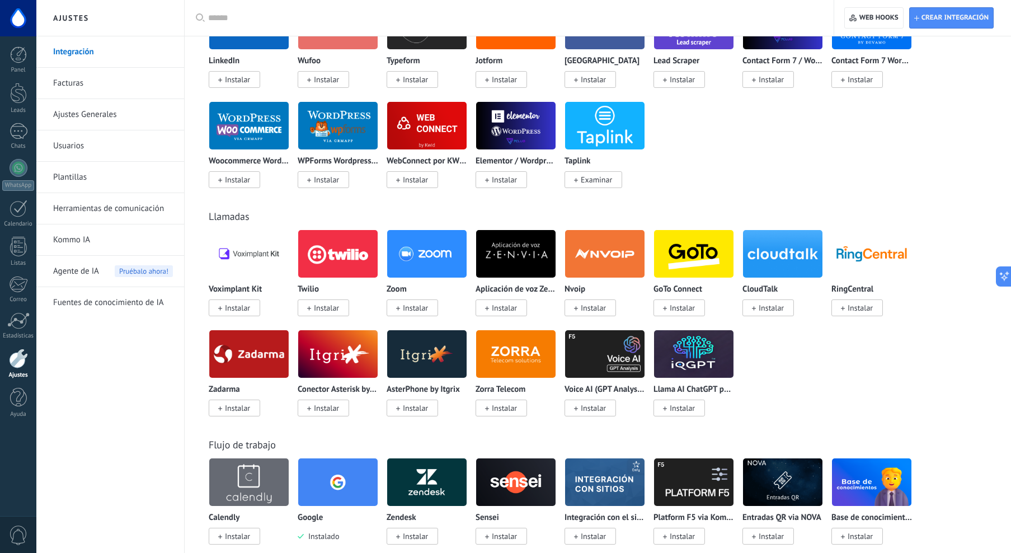
drag, startPoint x: 203, startPoint y: 290, endPoint x: 261, endPoint y: 290, distance: 58.2
click at [261, 290] on div "Llamadas Voximplant Kit Instalar Twilio Instalar Zoom Instalar Aplicación de vo…" at bounding box center [598, 301] width 804 height 228
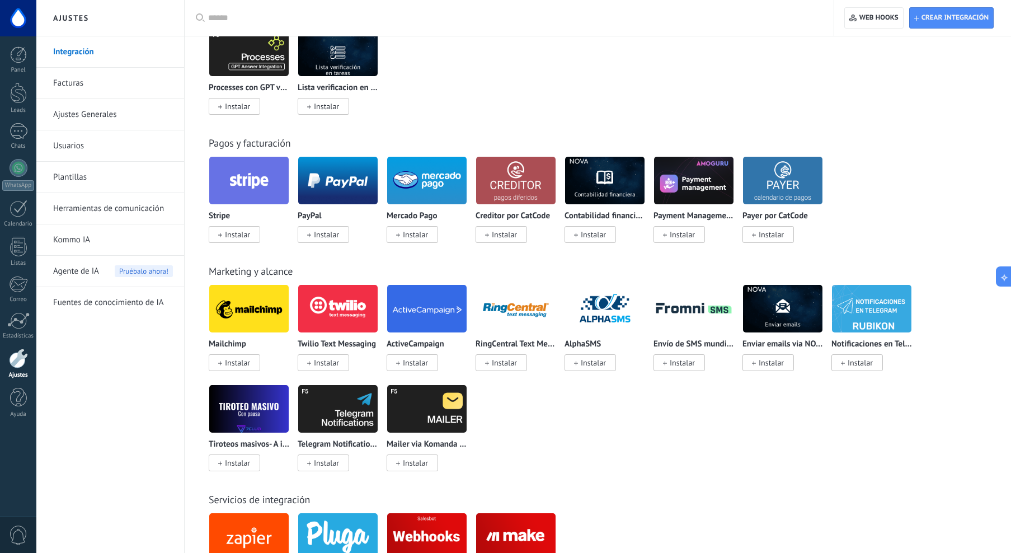
scroll to position [1430, 0]
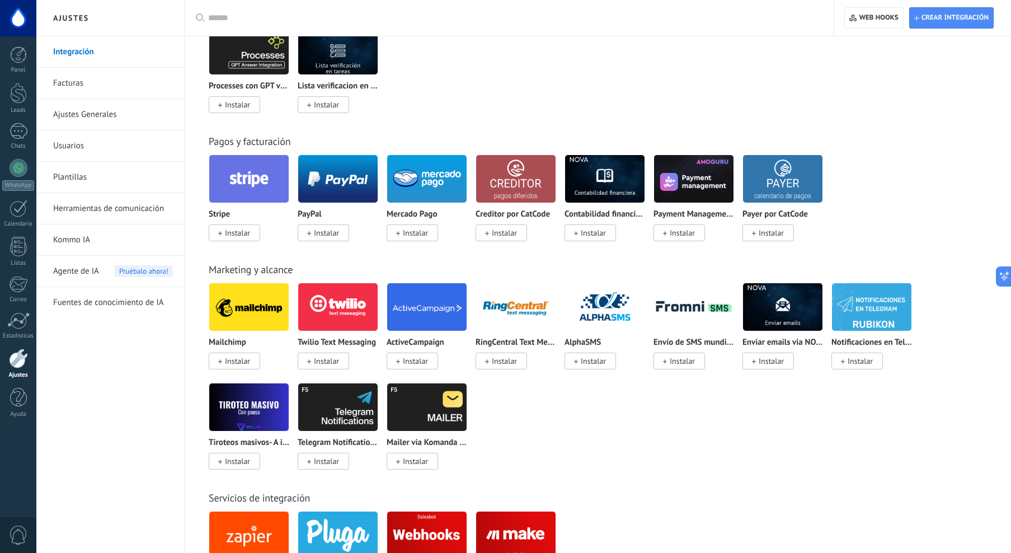
click at [643, 422] on div "Mailchimp Instalar Twilio Text Messaging Instalar ActiveCampaign Instalar RingC…" at bounding box center [604, 383] width 790 height 200
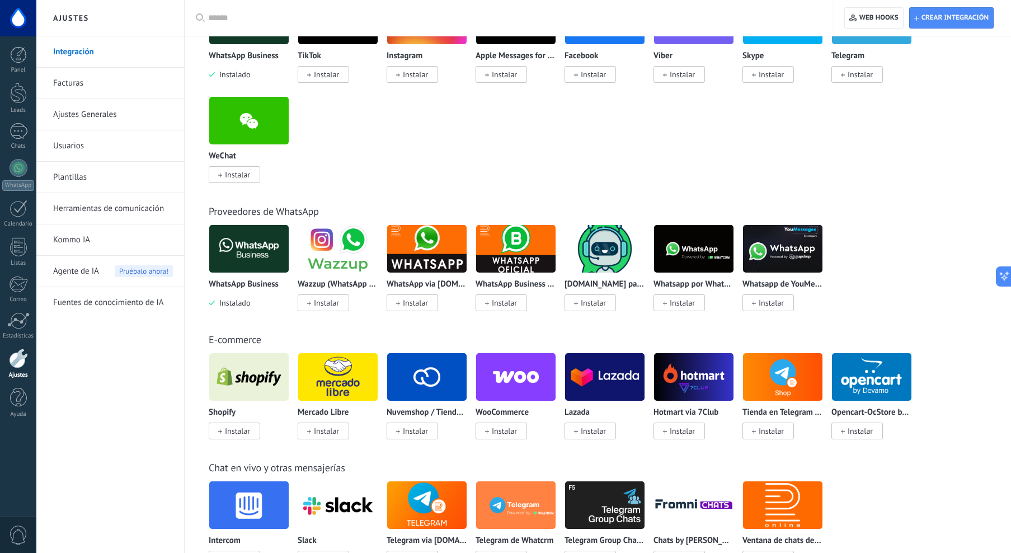
scroll to position [0, 0]
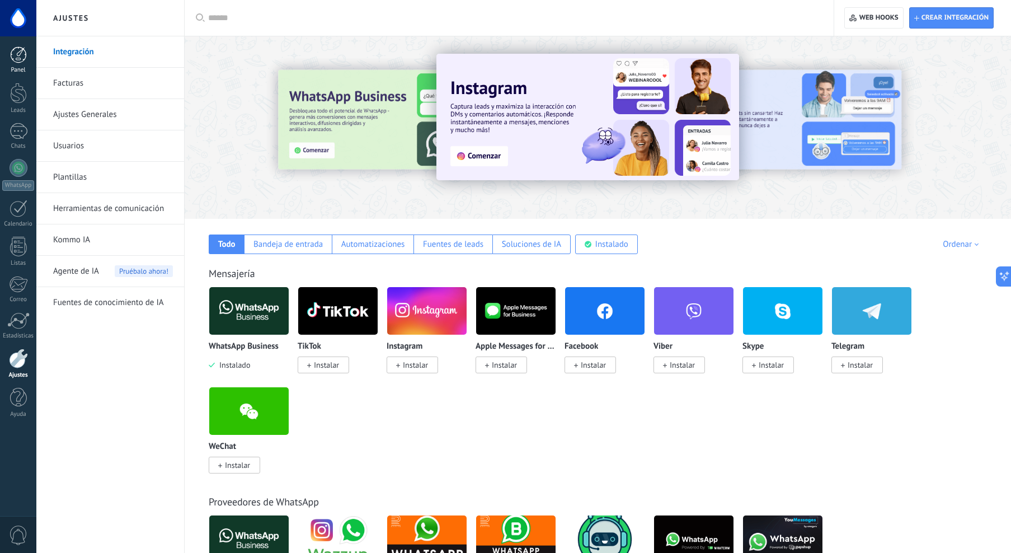
click at [16, 51] on div at bounding box center [18, 54] width 17 height 17
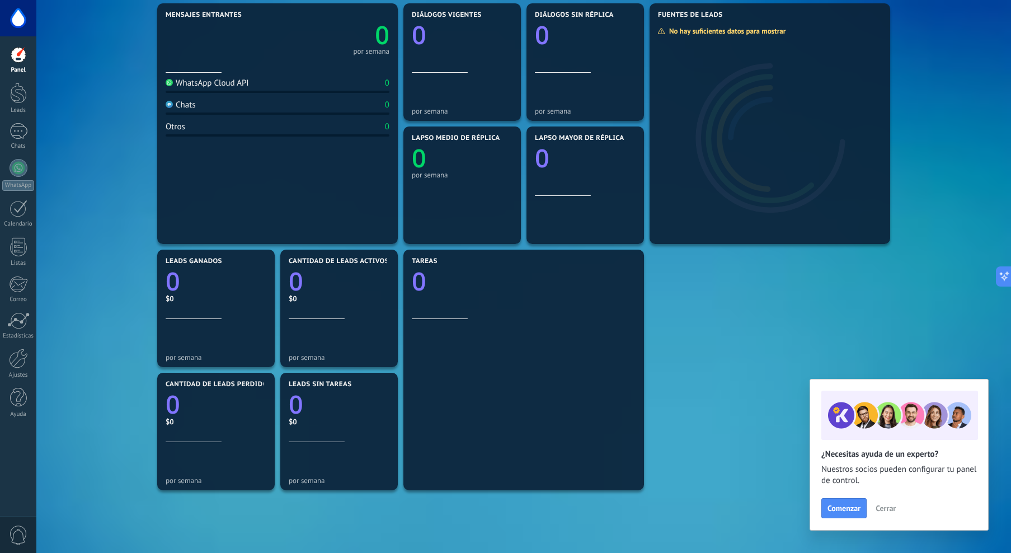
scroll to position [149, 0]
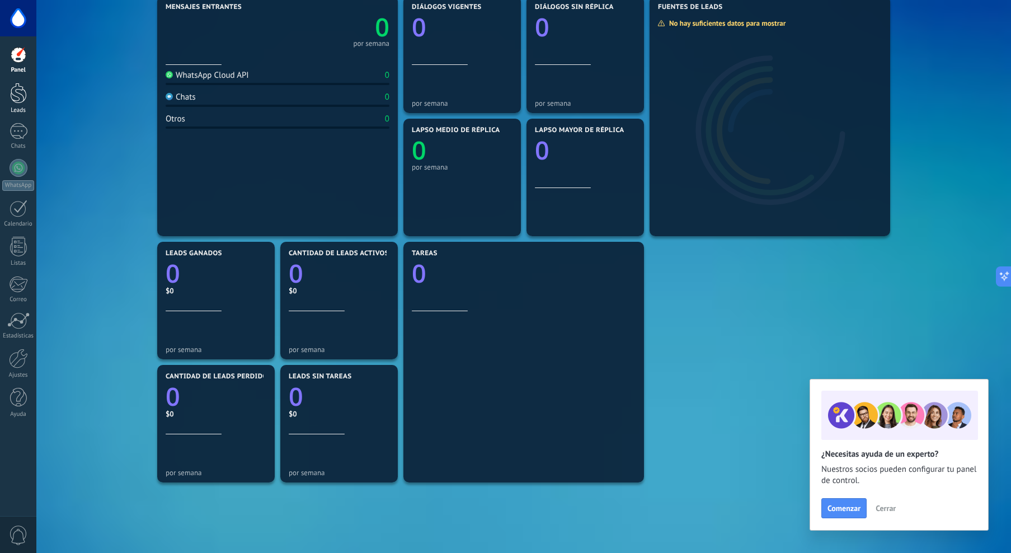
click at [18, 88] on div at bounding box center [18, 93] width 17 height 21
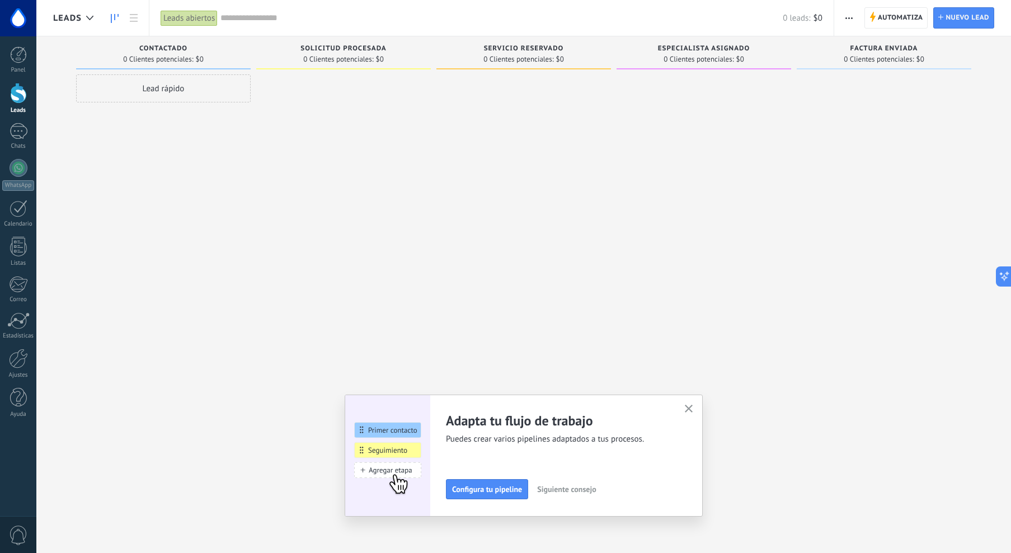
click at [170, 86] on div "Lead rápido" at bounding box center [163, 88] width 175 height 28
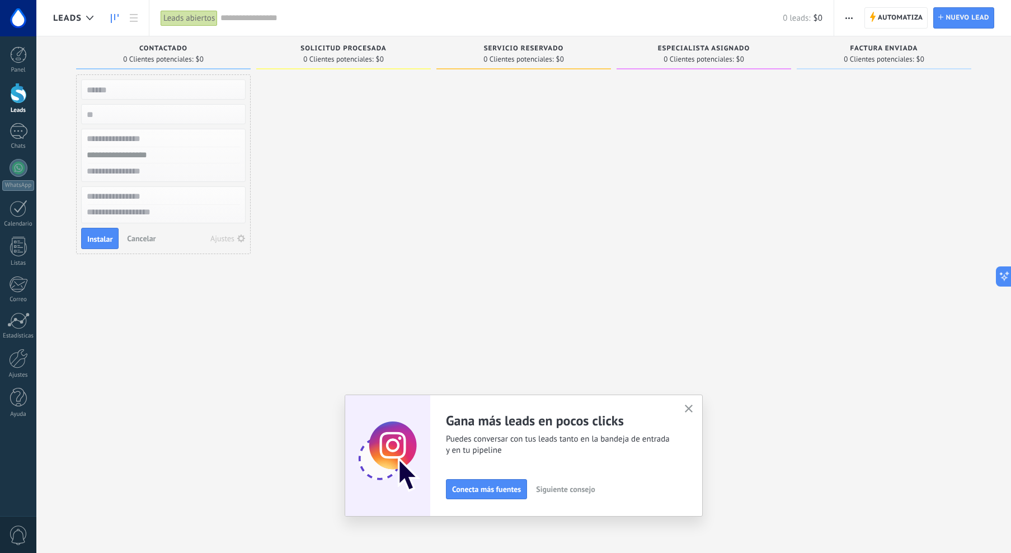
click at [127, 92] on input "text" at bounding box center [162, 90] width 163 height 16
paste input "**********"
type input "**********"
click at [147, 140] on input "text" at bounding box center [162, 139] width 163 height 16
click at [157, 158] on input "text" at bounding box center [162, 155] width 163 height 16
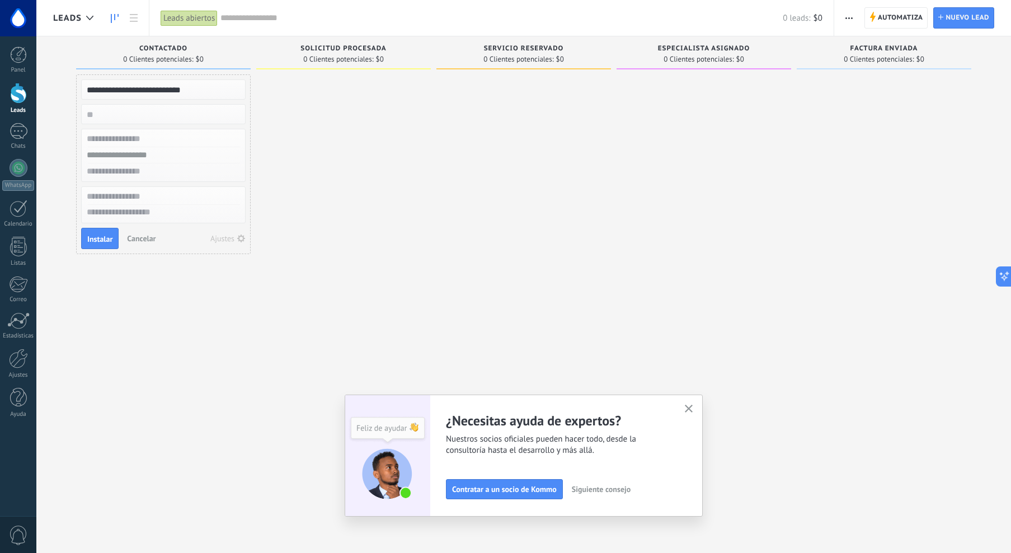
click at [151, 169] on input "text" at bounding box center [162, 171] width 163 height 16
paste input "**********"
type input "**********"
click at [144, 194] on input "text" at bounding box center [162, 197] width 163 height 16
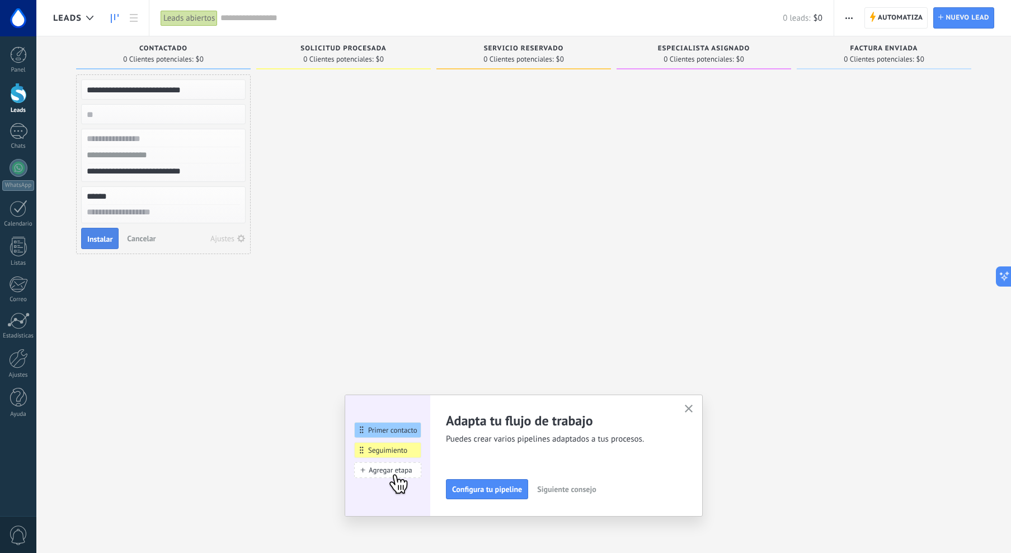
type input "******"
click at [111, 235] on span "Instalar" at bounding box center [99, 239] width 25 height 8
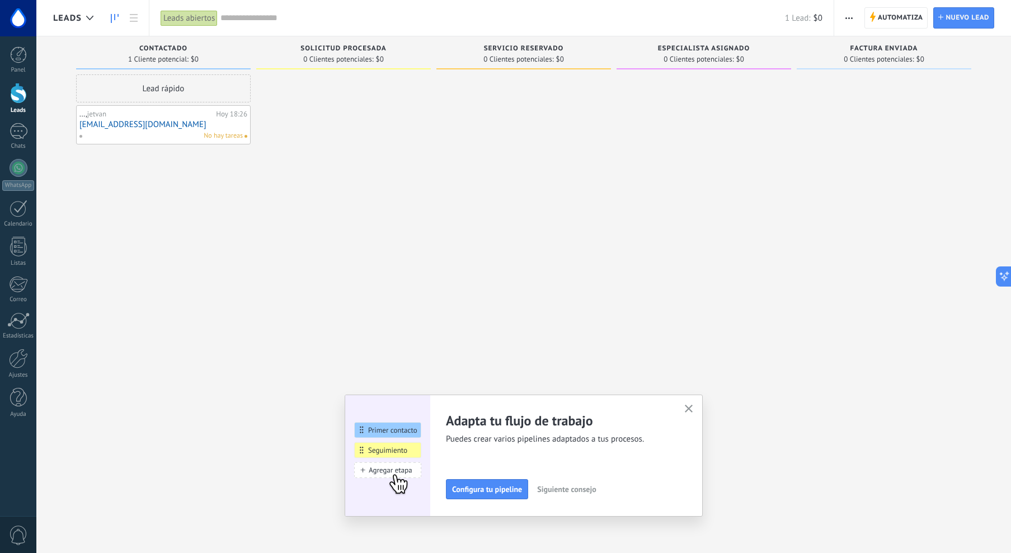
click at [223, 133] on span "No hay tareas" at bounding box center [223, 136] width 39 height 10
click at [228, 137] on span "No hay tareas" at bounding box center [223, 136] width 39 height 10
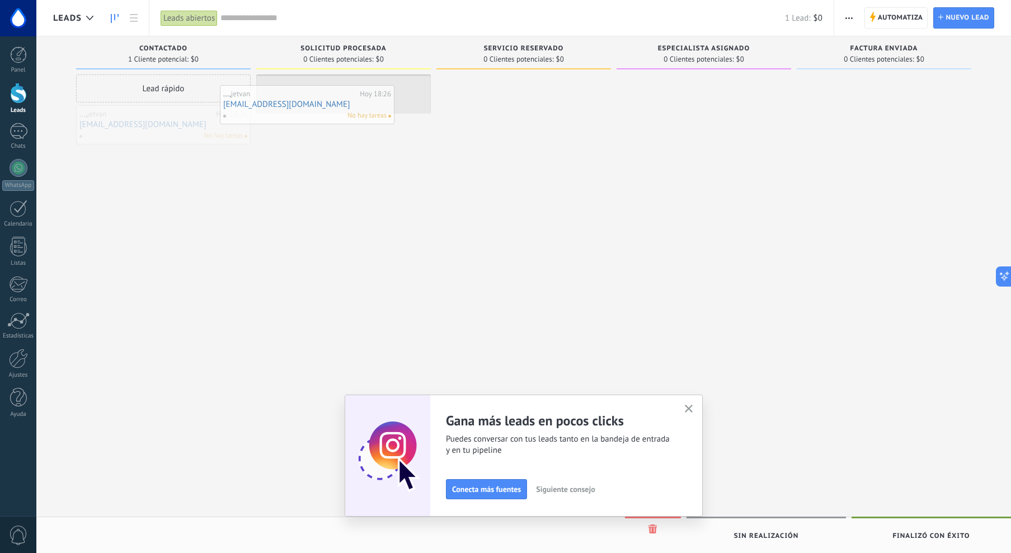
drag, startPoint x: 246, startPoint y: 137, endPoint x: 393, endPoint y: 116, distance: 149.1
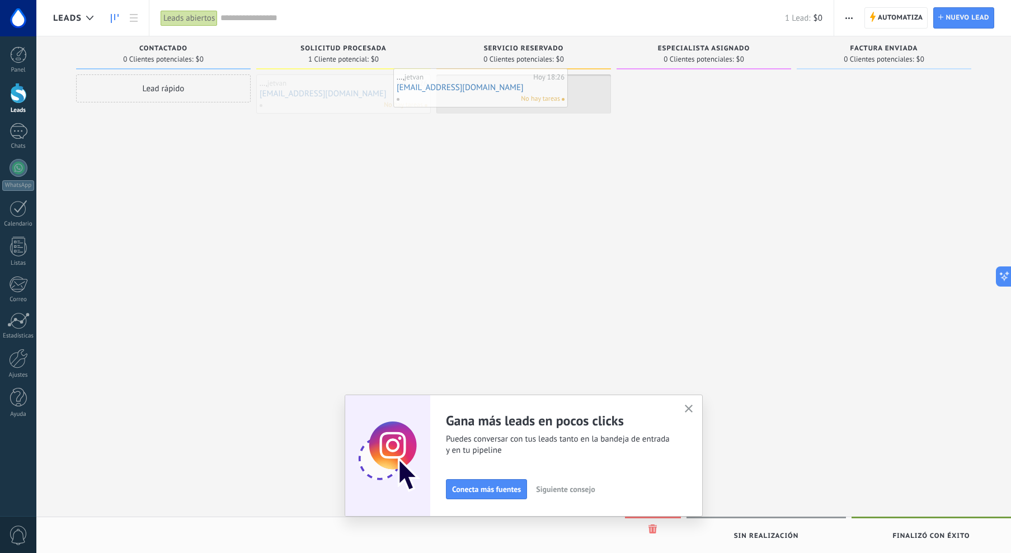
drag, startPoint x: 406, startPoint y: 97, endPoint x: 555, endPoint y: 91, distance: 149.0
drag, startPoint x: 587, startPoint y: 90, endPoint x: 778, endPoint y: 85, distance: 190.9
drag, startPoint x: 773, startPoint y: 94, endPoint x: 911, endPoint y: 90, distance: 138.3
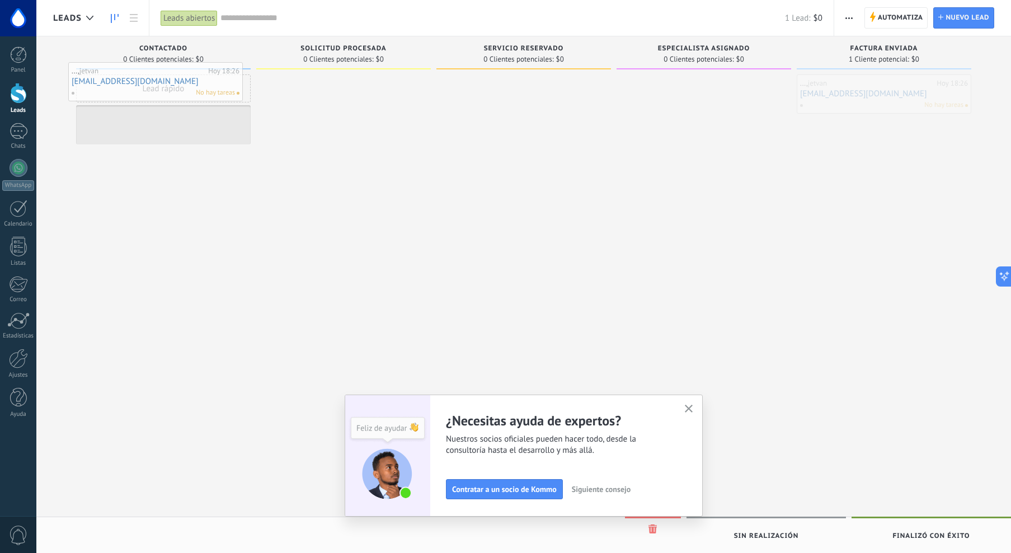
drag, startPoint x: 945, startPoint y: 88, endPoint x: 215, endPoint y: 76, distance: 729.8
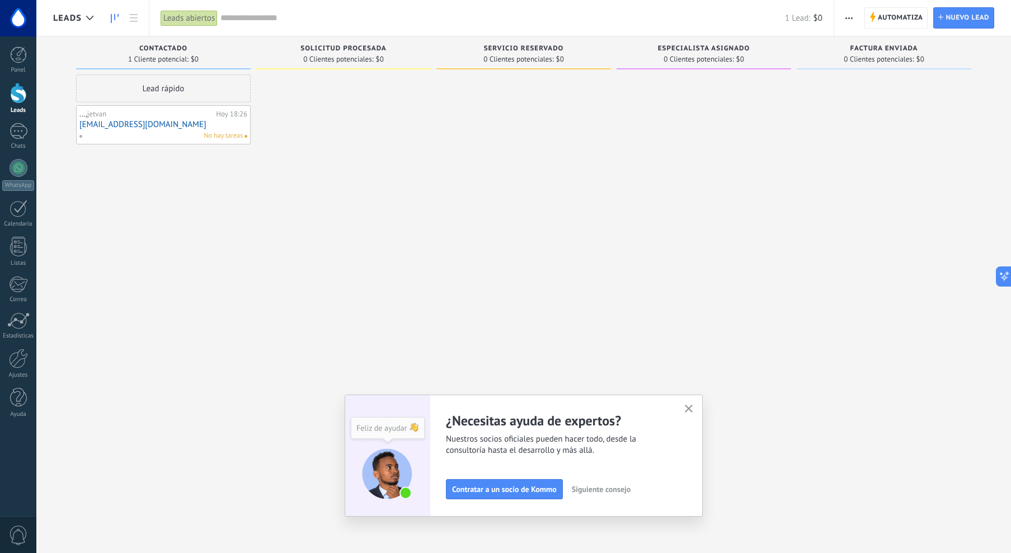
click at [157, 129] on link "[EMAIL_ADDRESS][DOMAIN_NAME]" at bounding box center [163, 125] width 168 height 10
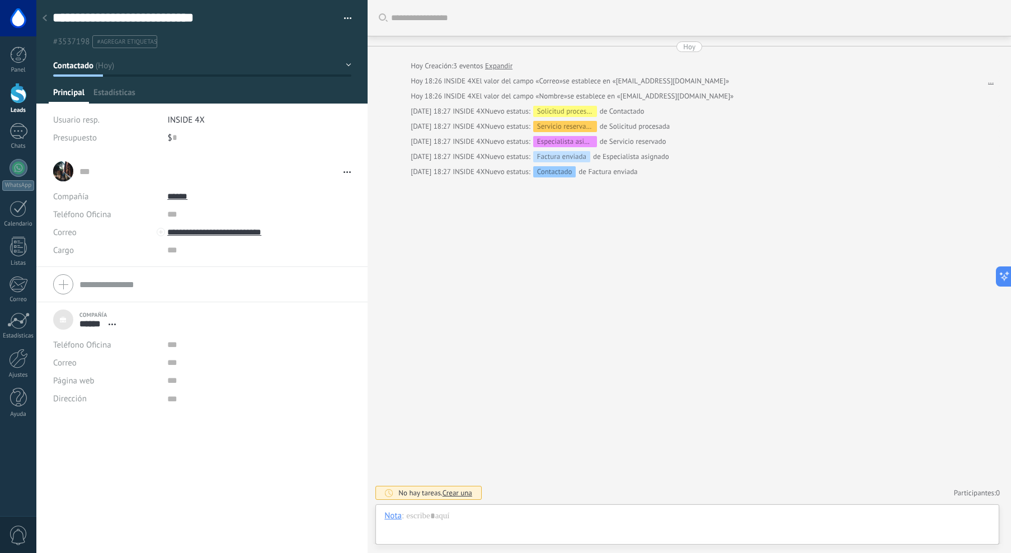
scroll to position [11, 0]
click at [148, 460] on div "... ... Abrir detalle Copie el nombre Desatar" at bounding box center [201, 353] width 331 height 399
click at [18, 360] on div at bounding box center [18, 359] width 19 height 20
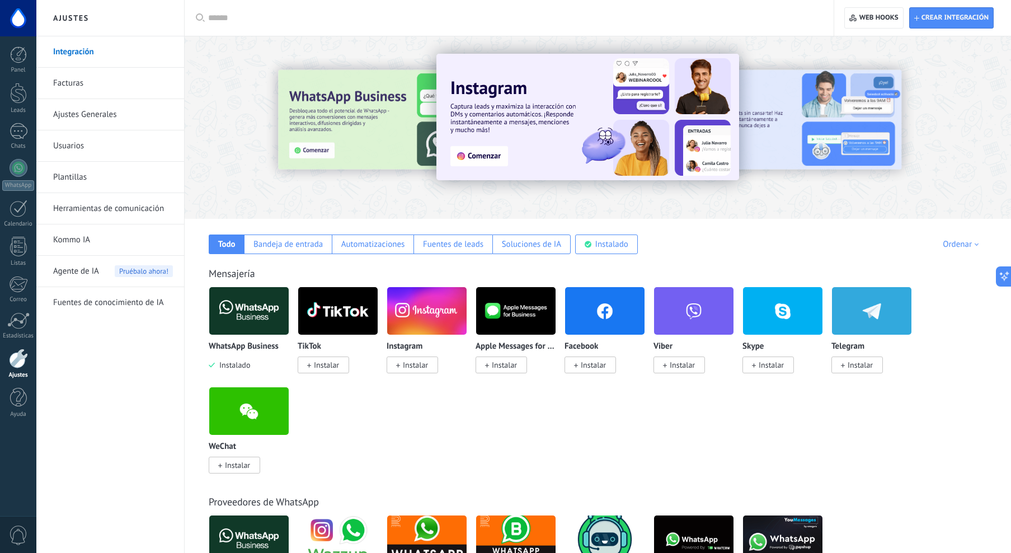
click at [243, 18] on input "text" at bounding box center [513, 18] width 610 height 12
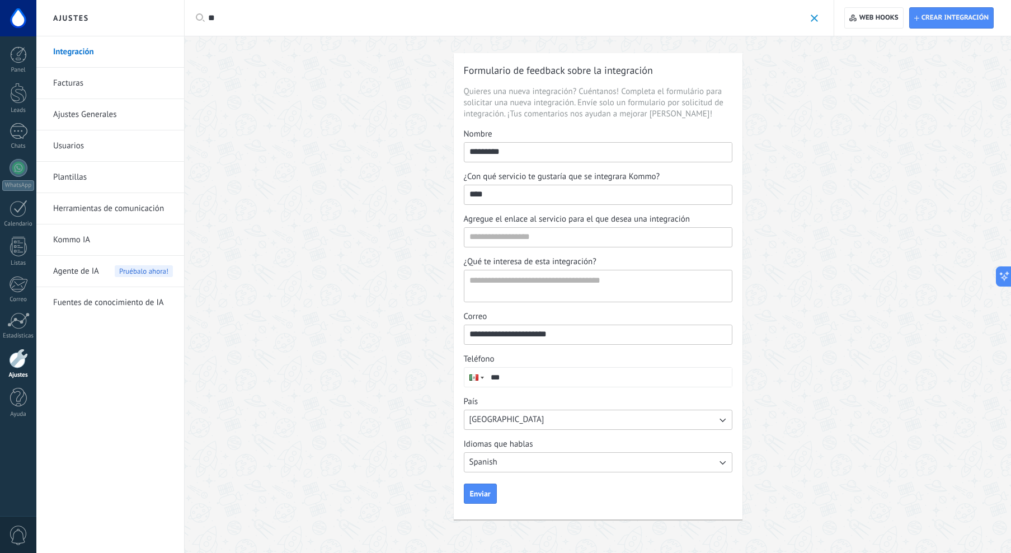
type input "*"
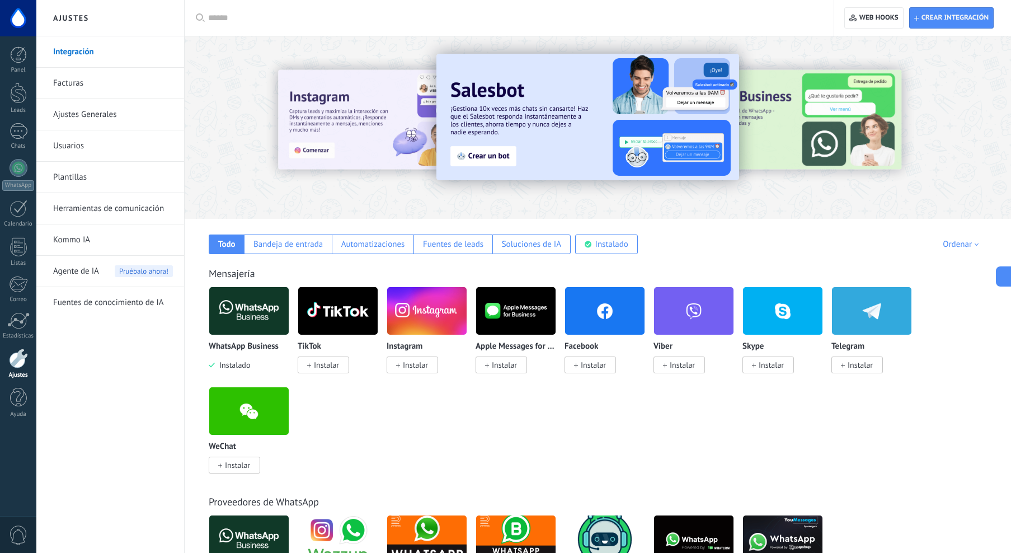
click at [96, 82] on link "Facturas" at bounding box center [113, 83] width 120 height 31
